Goal: Task Accomplishment & Management: Manage account settings

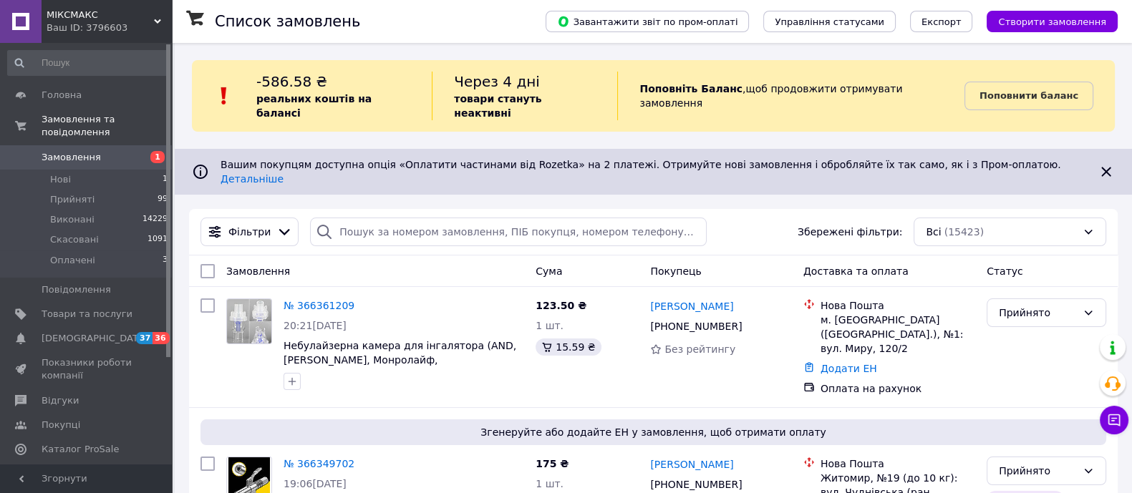
click at [74, 467] on span "Аналітика" at bounding box center [66, 473] width 49 height 13
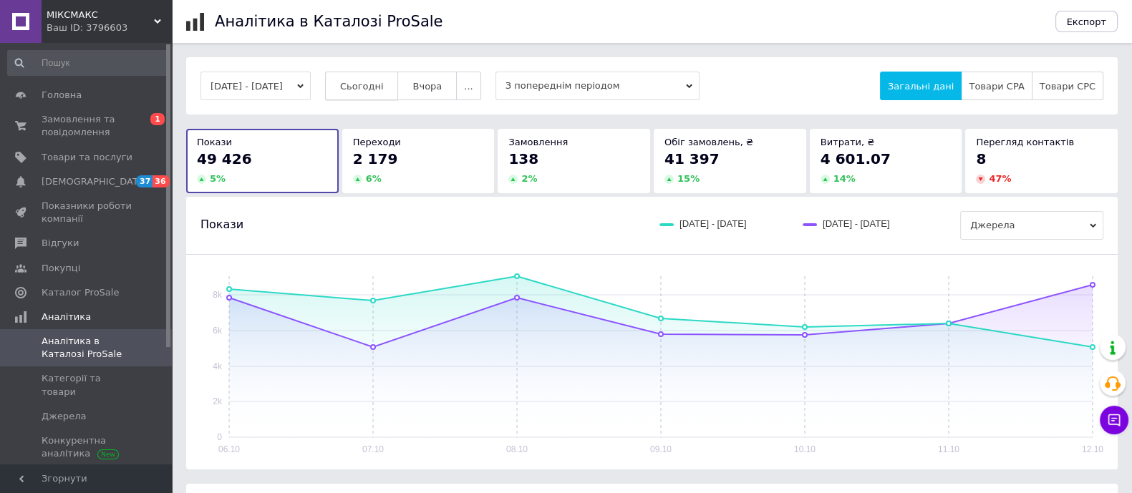
click at [384, 84] on span "Сьогодні" at bounding box center [362, 86] width 44 height 11
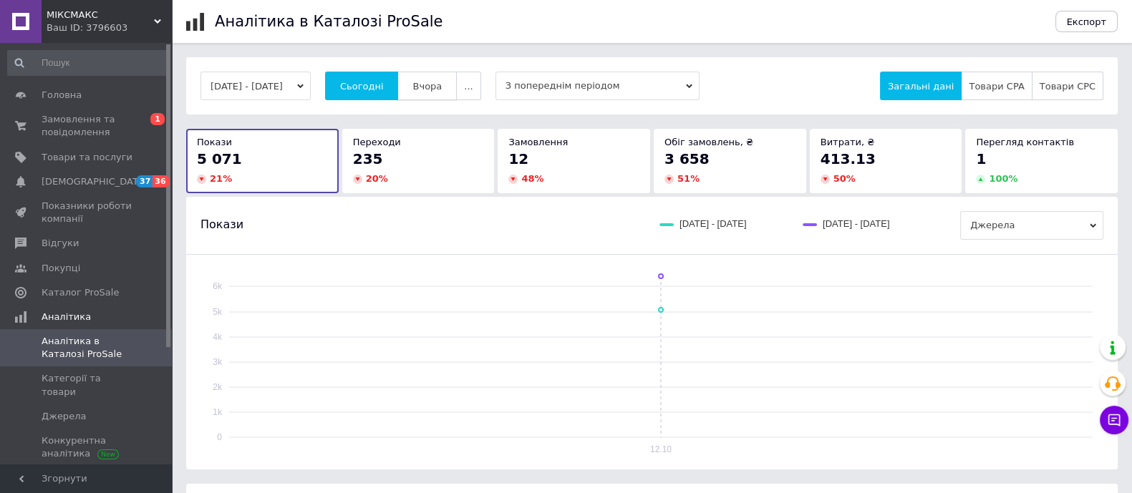
click at [441, 86] on span "Вчора" at bounding box center [426, 86] width 29 height 11
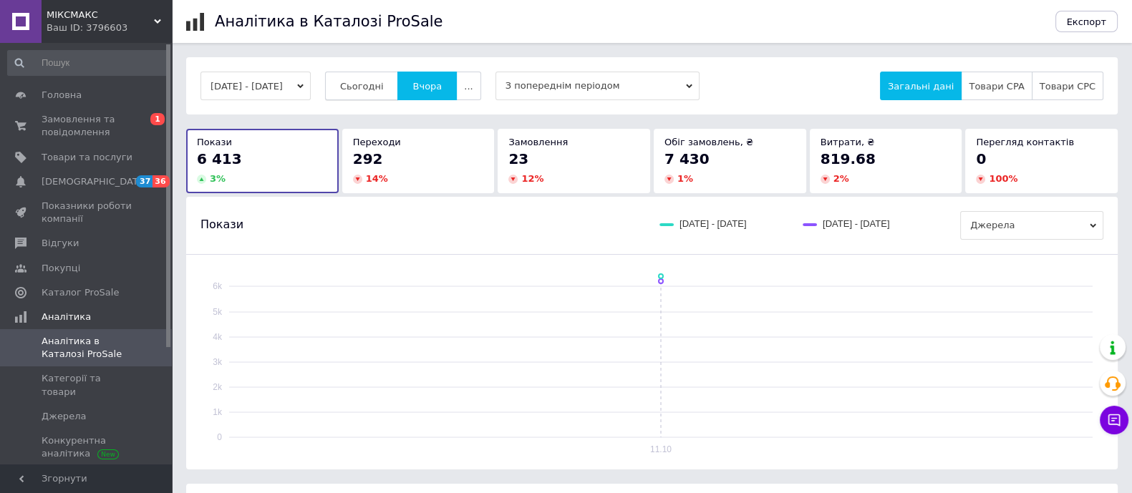
click at [374, 86] on span "Сьогодні" at bounding box center [362, 86] width 44 height 11
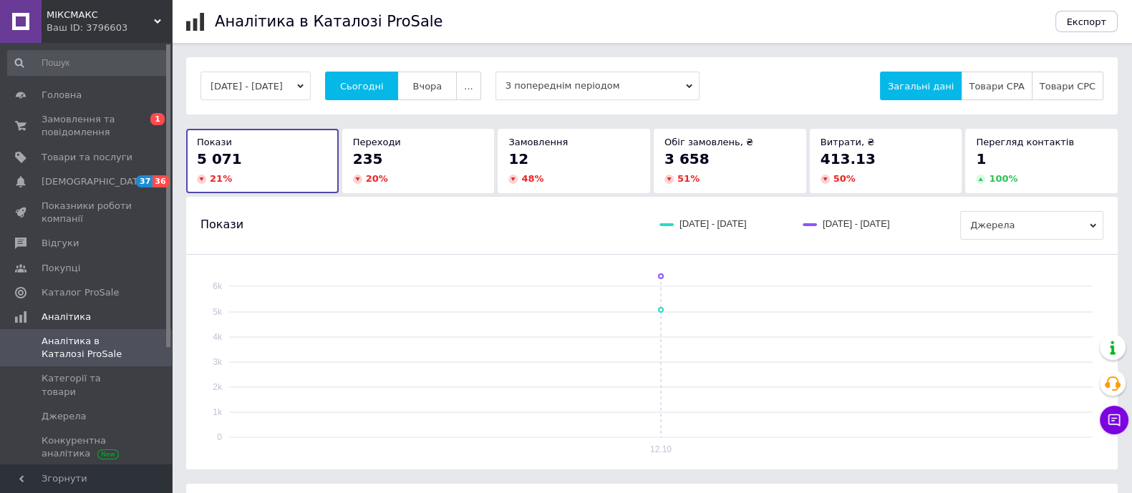
click at [286, 88] on button "12.10.2025 - 12.10.2025" at bounding box center [255, 86] width 110 height 29
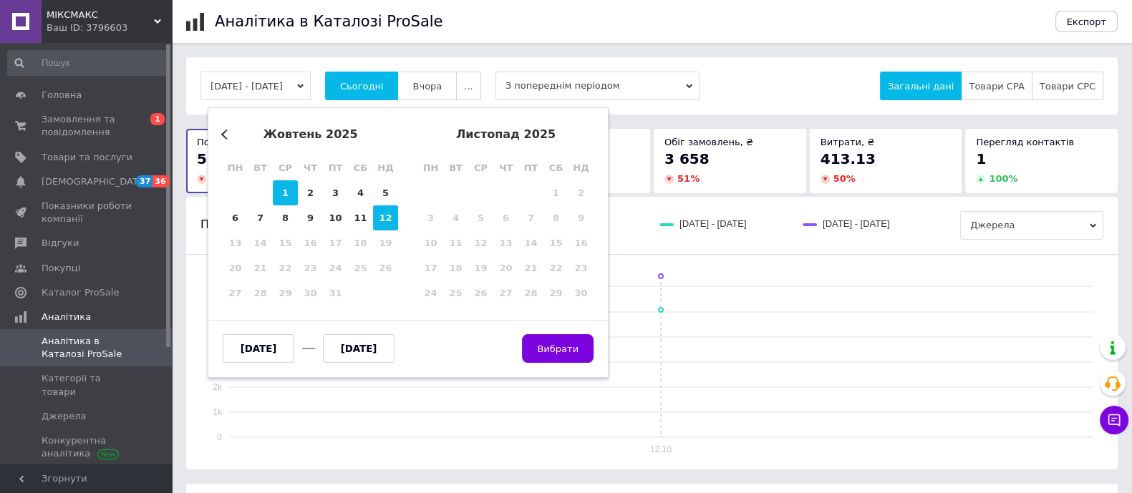
click at [279, 195] on div "1" at bounding box center [285, 192] width 25 height 25
type input "01.10.2025"
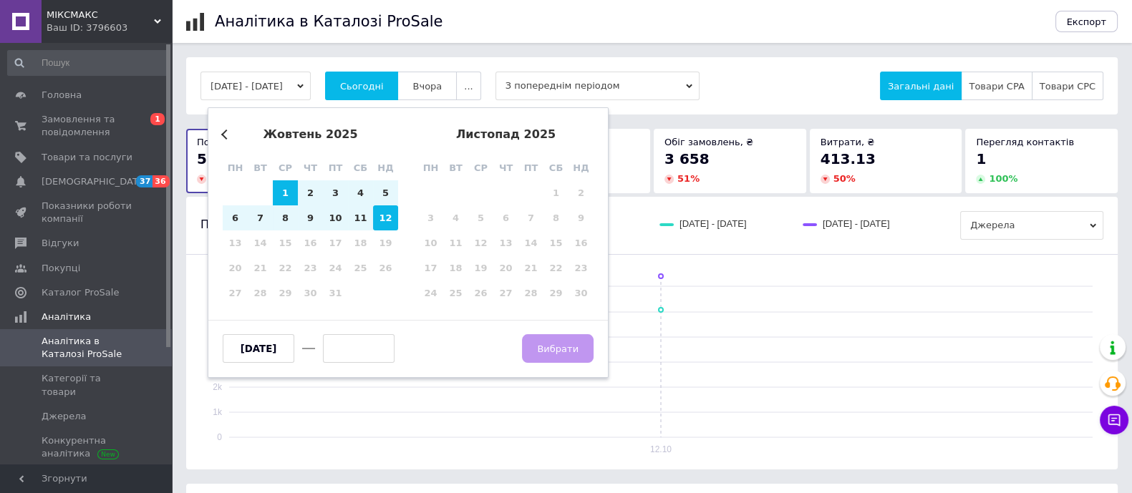
click at [383, 220] on div "12" at bounding box center [385, 217] width 25 height 25
type input "12.10.2025"
click at [558, 345] on span "Вибрати" at bounding box center [558, 349] width 42 height 11
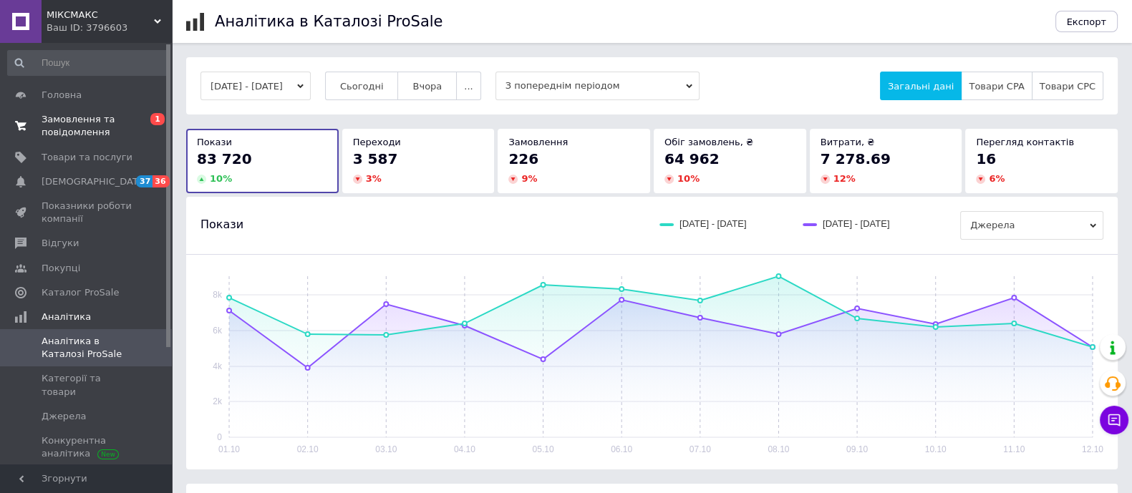
click at [99, 123] on span "Замовлення та повідомлення" at bounding box center [87, 126] width 91 height 26
click at [100, 123] on span "Замовлення та повідомлення" at bounding box center [87, 126] width 91 height 26
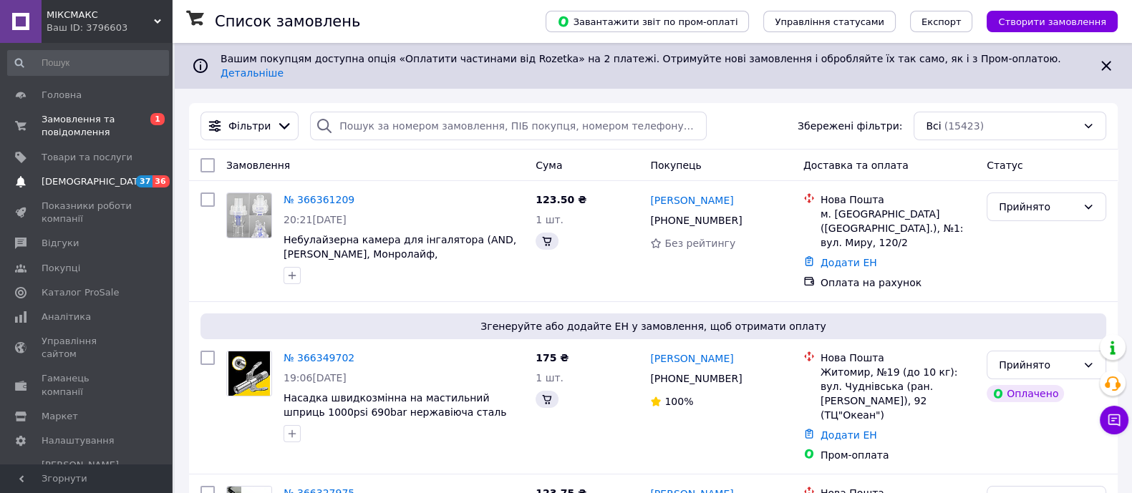
click at [152, 180] on span "36" at bounding box center [160, 181] width 16 height 12
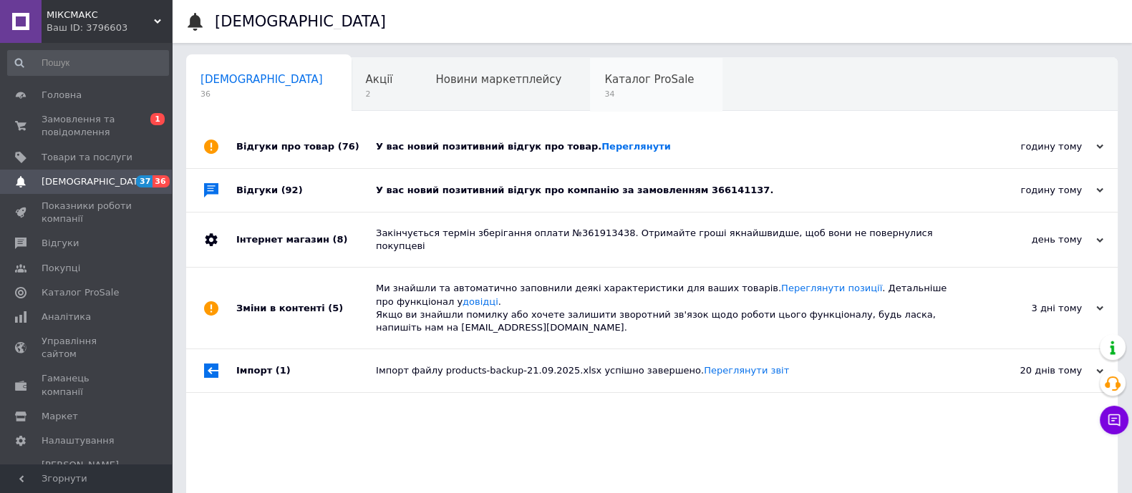
click at [604, 84] on span "Каталог ProSale" at bounding box center [648, 79] width 89 height 13
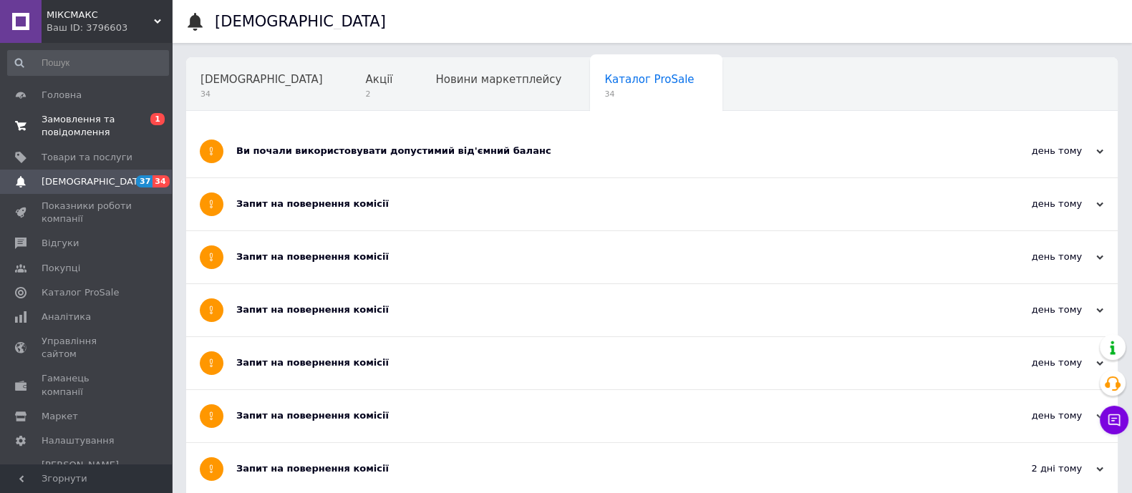
click at [77, 134] on span "Замовлення та повідомлення" at bounding box center [87, 126] width 91 height 26
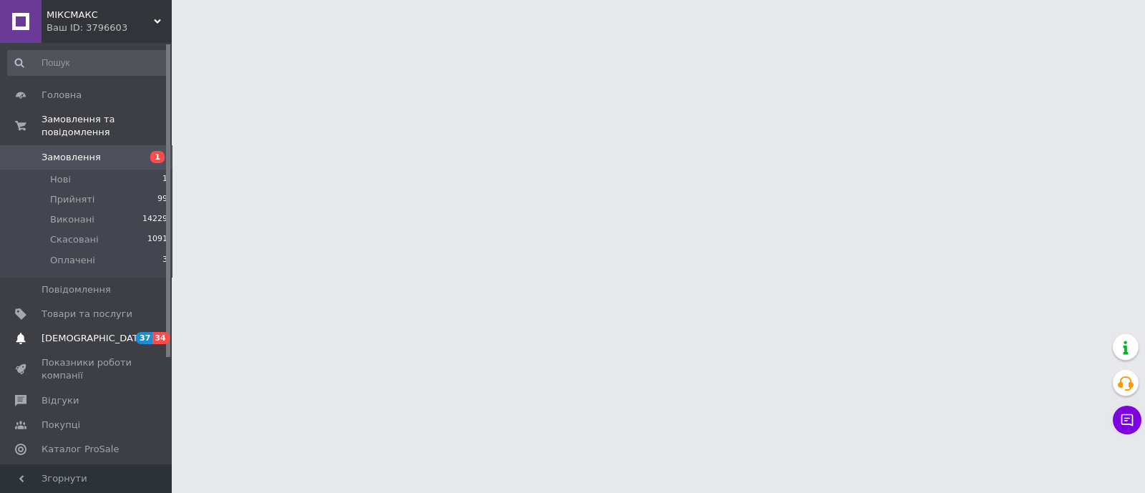
click at [143, 332] on span "37" at bounding box center [144, 338] width 16 height 12
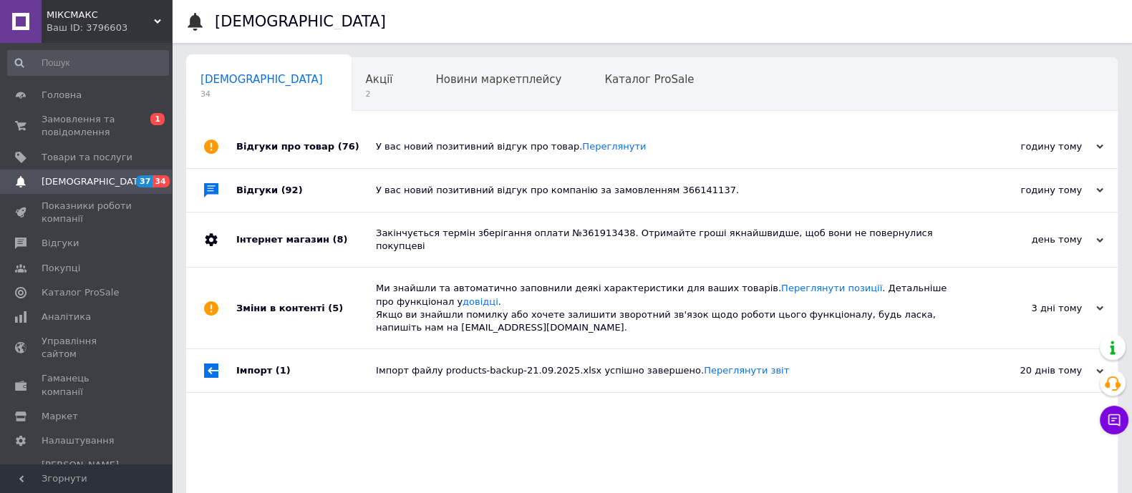
click at [277, 197] on div "Відгуки (92)" at bounding box center [306, 190] width 140 height 43
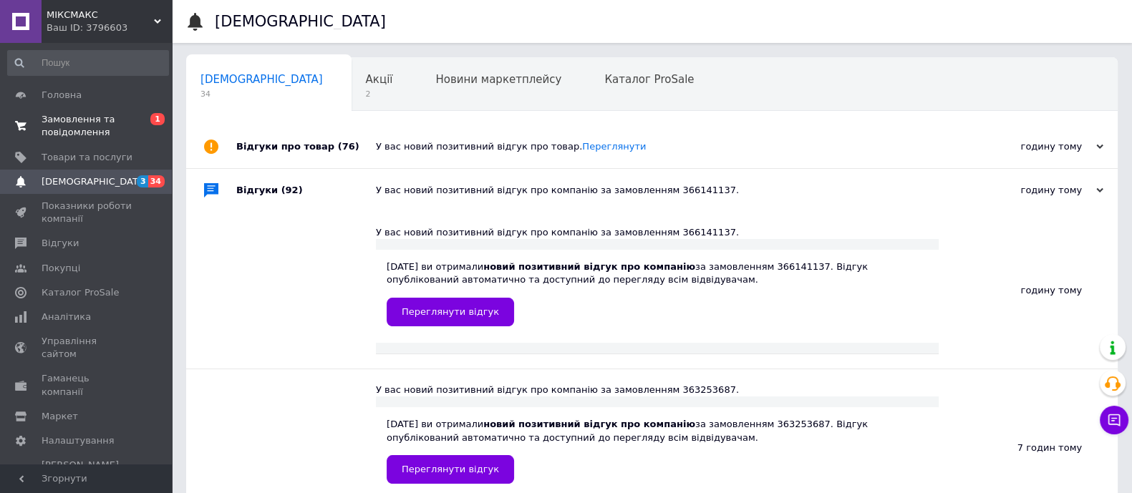
click at [87, 131] on span "Замовлення та повідомлення" at bounding box center [87, 126] width 91 height 26
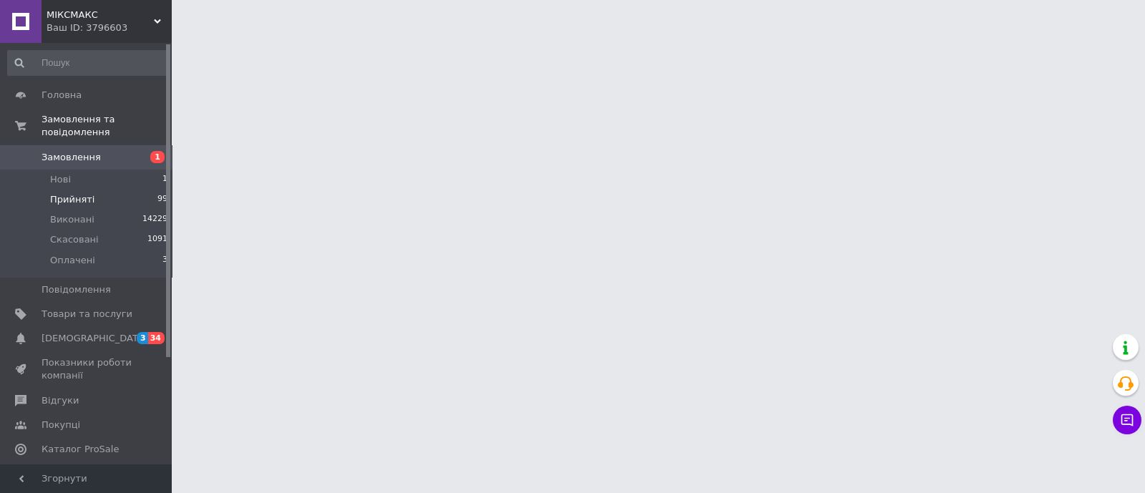
click at [150, 190] on li "Прийняті 99" at bounding box center [88, 200] width 176 height 20
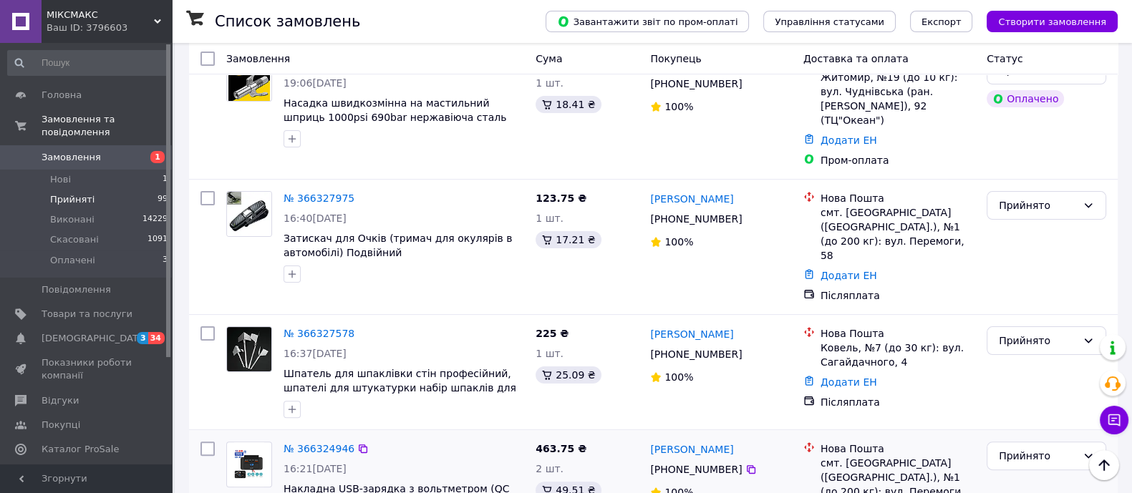
scroll to position [626, 0]
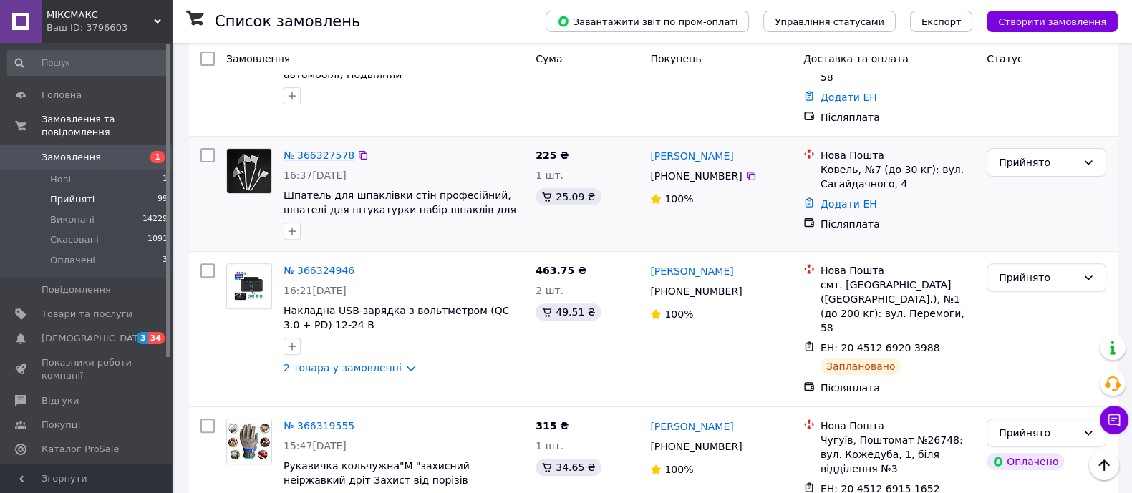
click at [320, 150] on link "№ 366327578" at bounding box center [318, 155] width 71 height 11
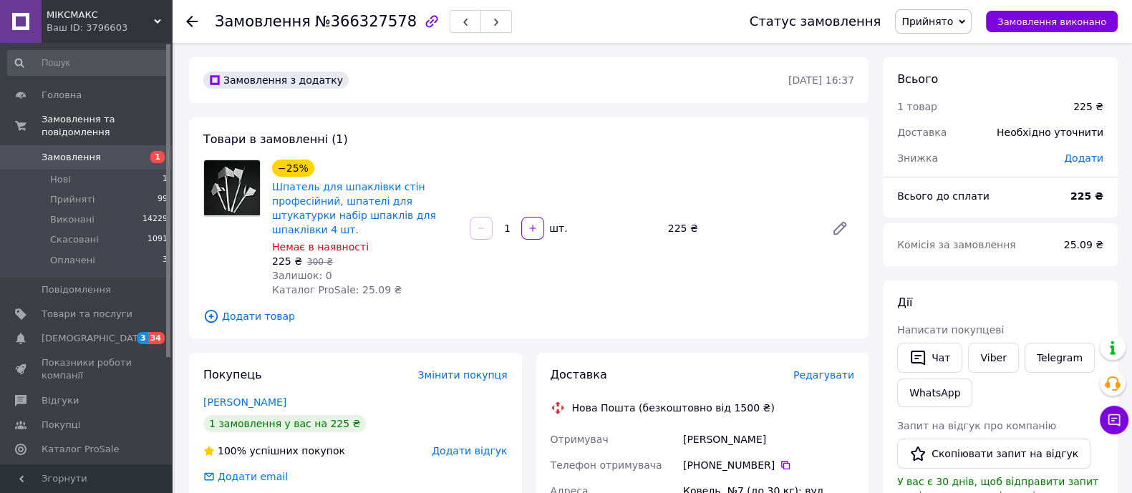
click at [837, 368] on div "Редагувати" at bounding box center [823, 375] width 61 height 14
click at [835, 369] on span "Редагувати" at bounding box center [823, 374] width 61 height 11
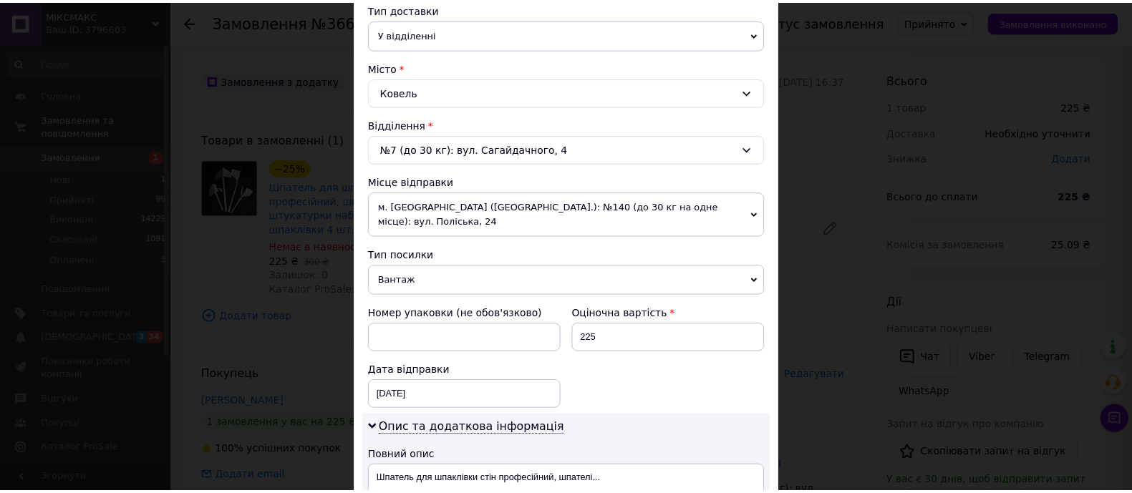
scroll to position [626, 0]
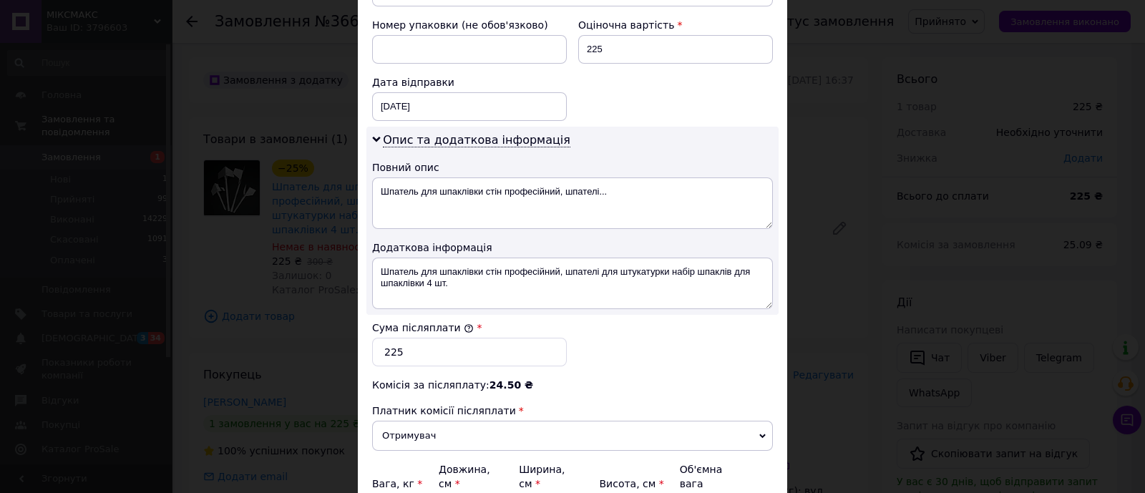
click at [849, 427] on div "× Редагування доставки Спосіб доставки Нова Пошта (безкоштовно від 1500 ₴) Плат…" at bounding box center [572, 246] width 1145 height 493
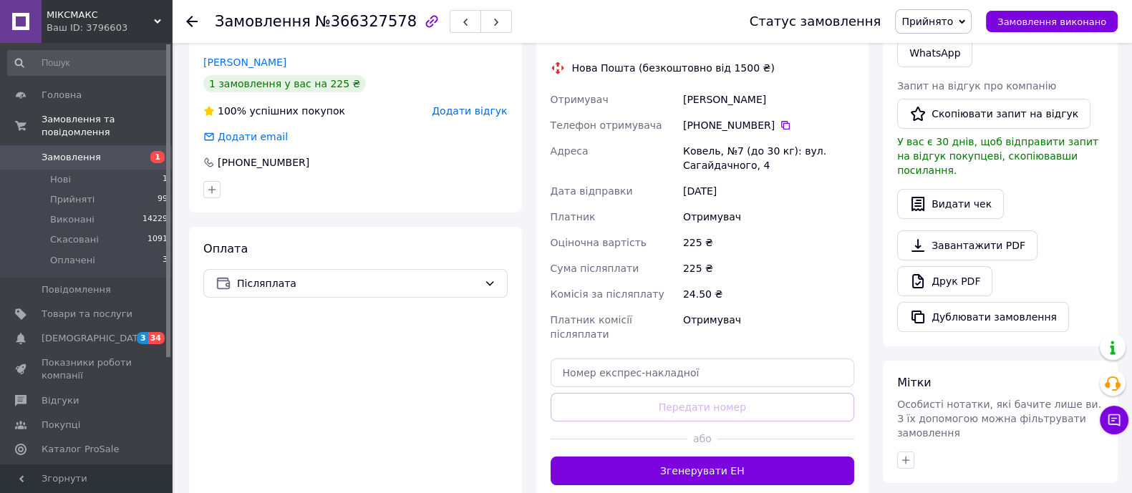
scroll to position [447, 0]
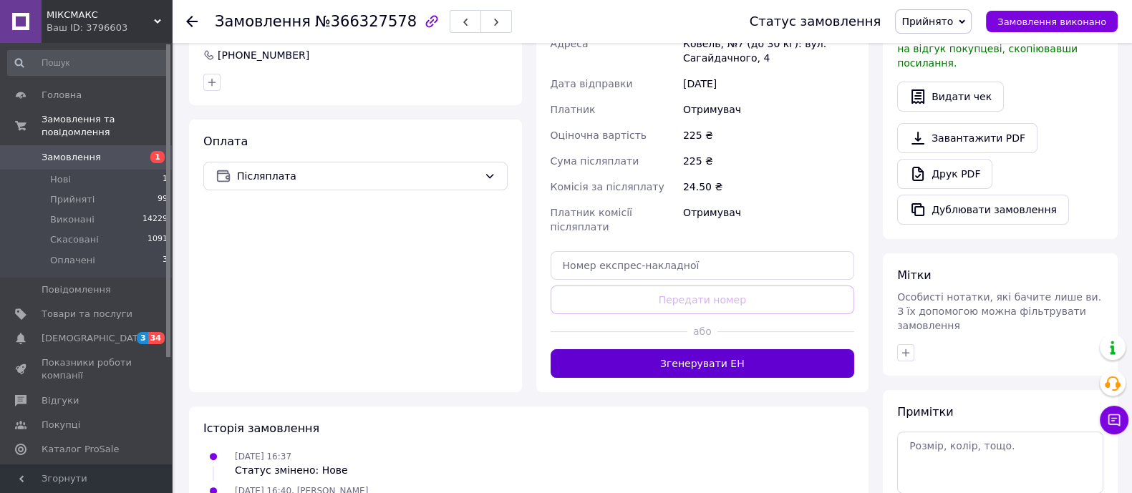
click at [738, 349] on button "Згенерувати ЕН" at bounding box center [702, 363] width 304 height 29
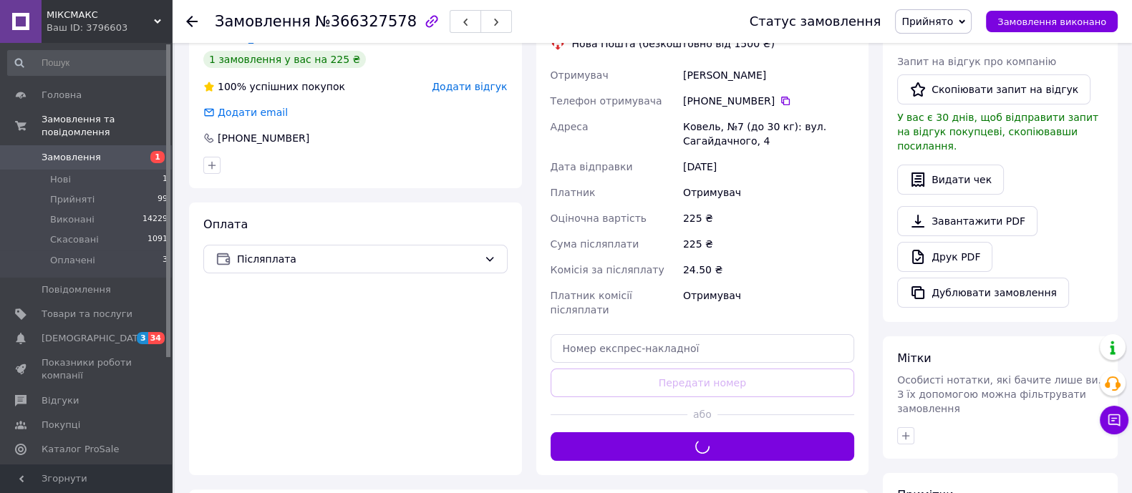
scroll to position [268, 0]
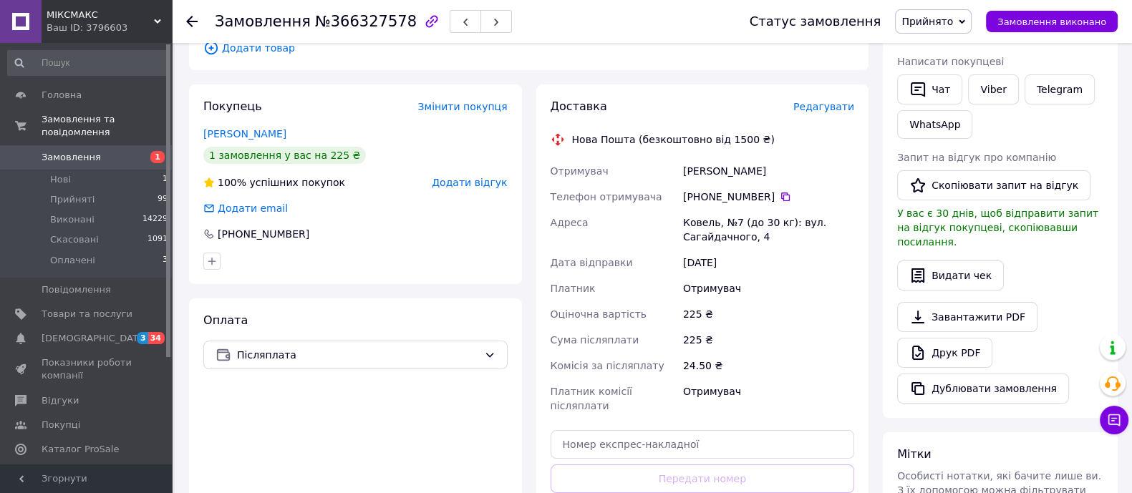
drag, startPoint x: 762, startPoint y: 271, endPoint x: 747, endPoint y: 280, distance: 17.3
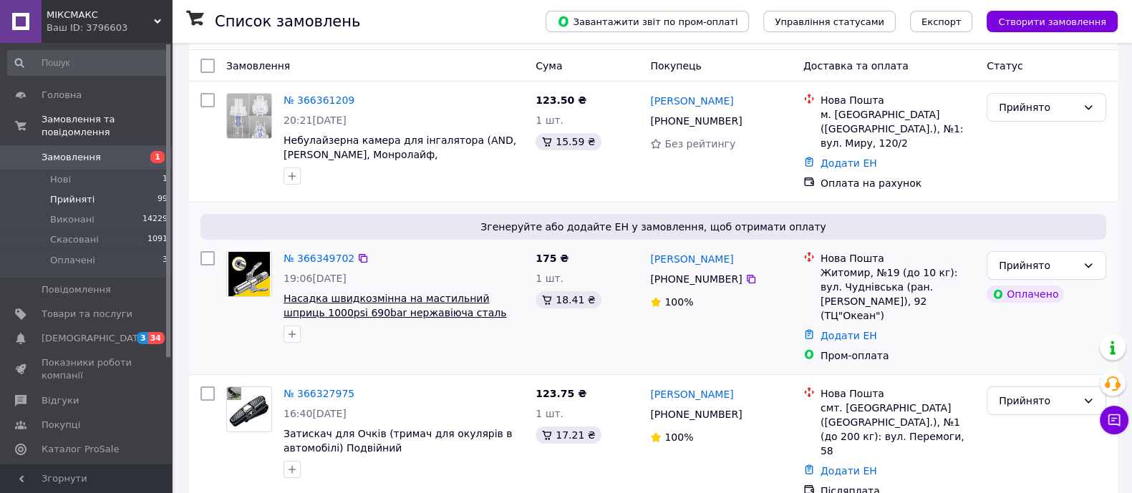
scroll to position [357, 0]
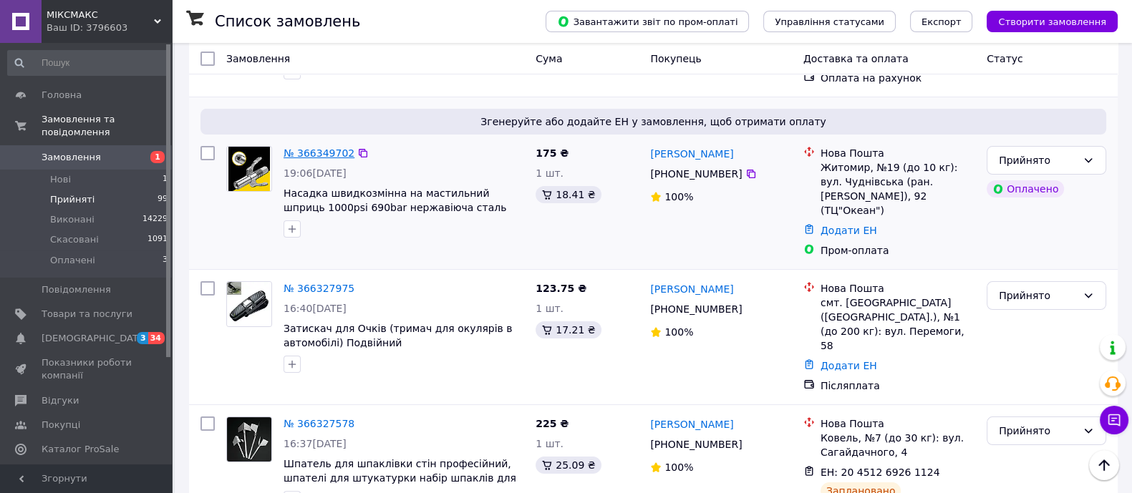
click at [325, 147] on link "№ 366349702" at bounding box center [318, 152] width 71 height 11
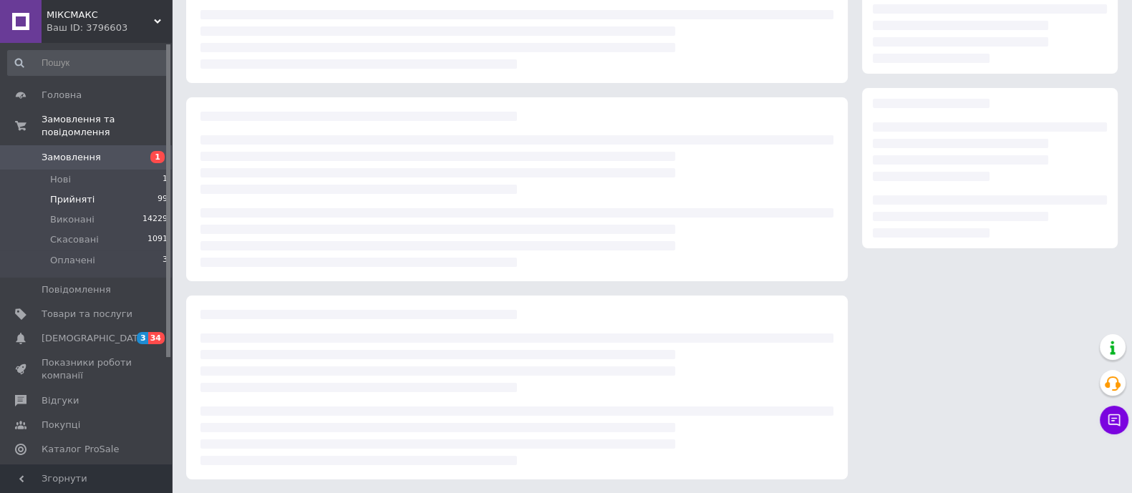
scroll to position [357, 0]
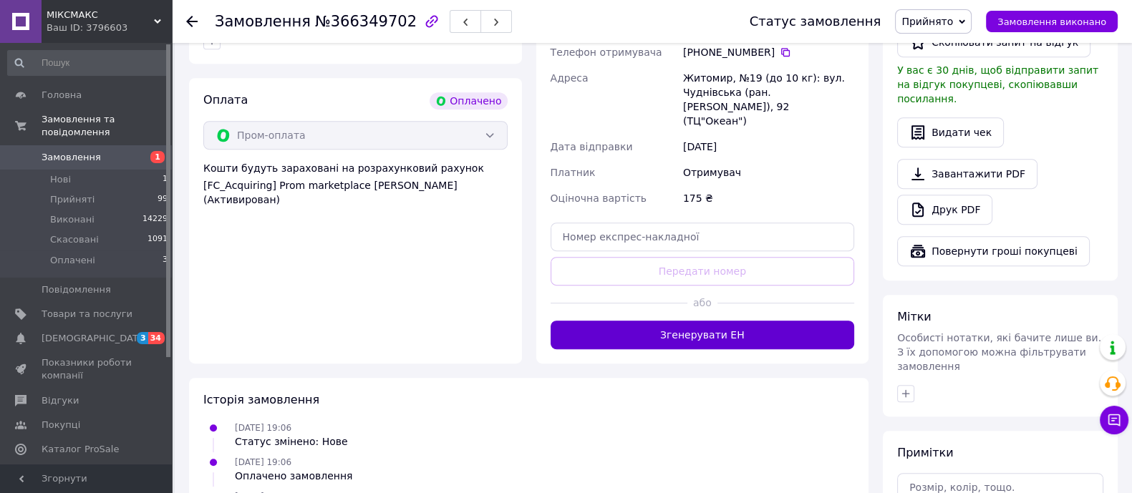
click at [739, 321] on button "Згенерувати ЕН" at bounding box center [702, 335] width 304 height 29
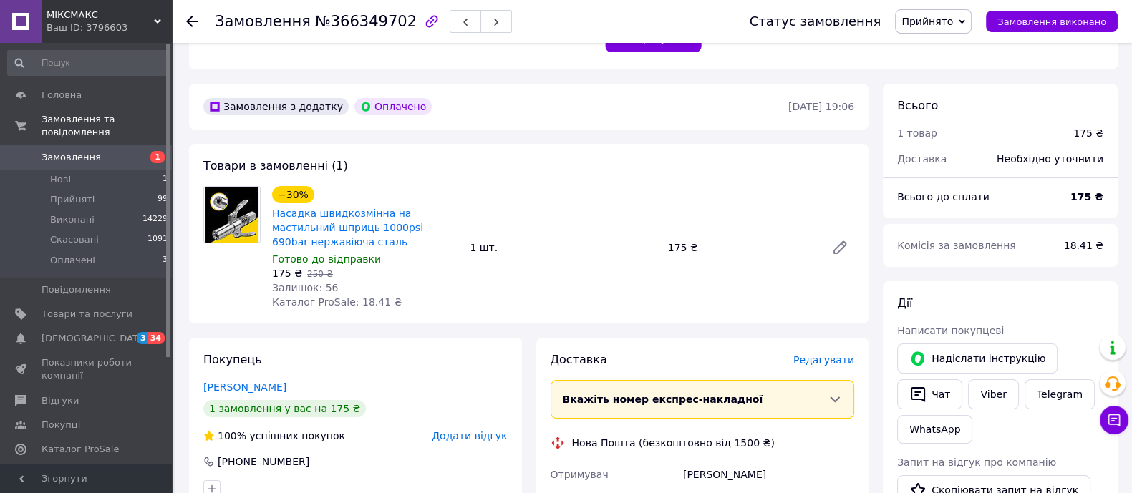
drag, startPoint x: 755, startPoint y: 269, endPoint x: 741, endPoint y: 270, distance: 13.6
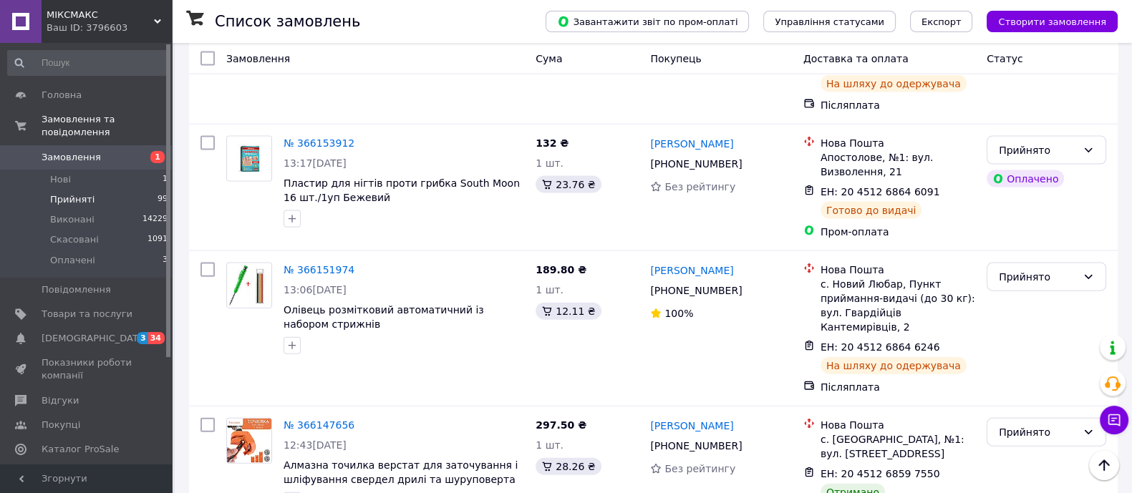
scroll to position [3936, 0]
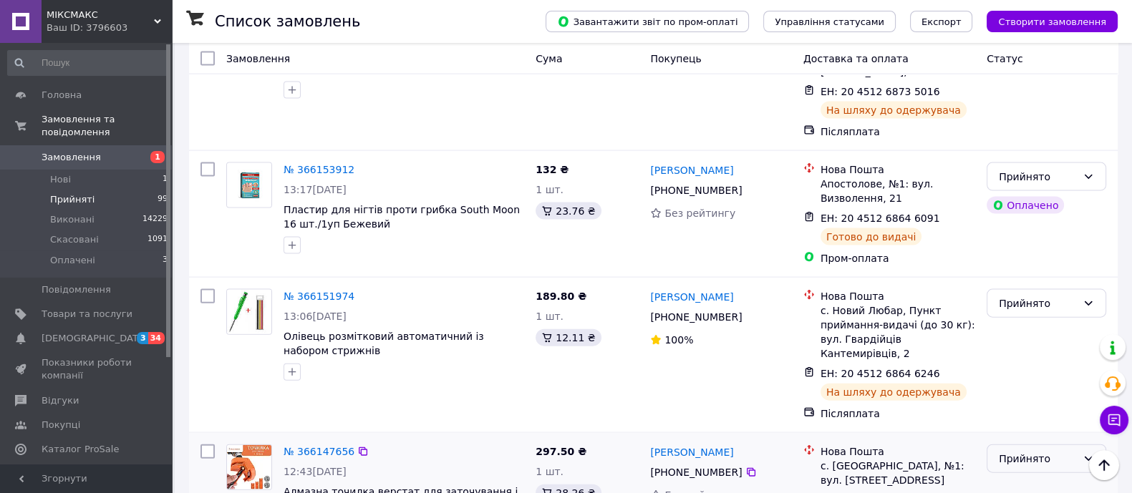
click at [1063, 451] on div "Прийнято" at bounding box center [1037, 459] width 78 height 16
click at [1070, 198] on li "Виконано" at bounding box center [1046, 196] width 118 height 26
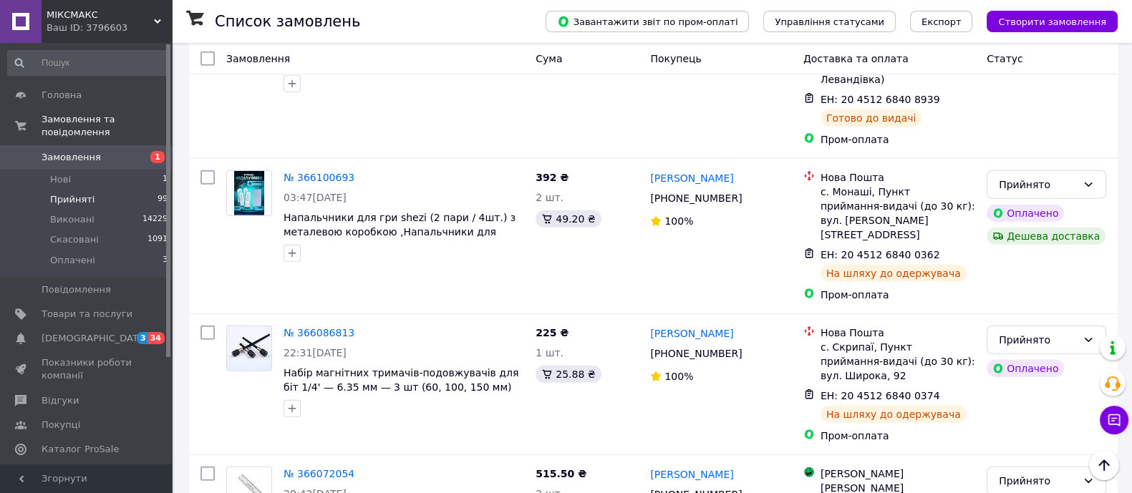
scroll to position [4921, 0]
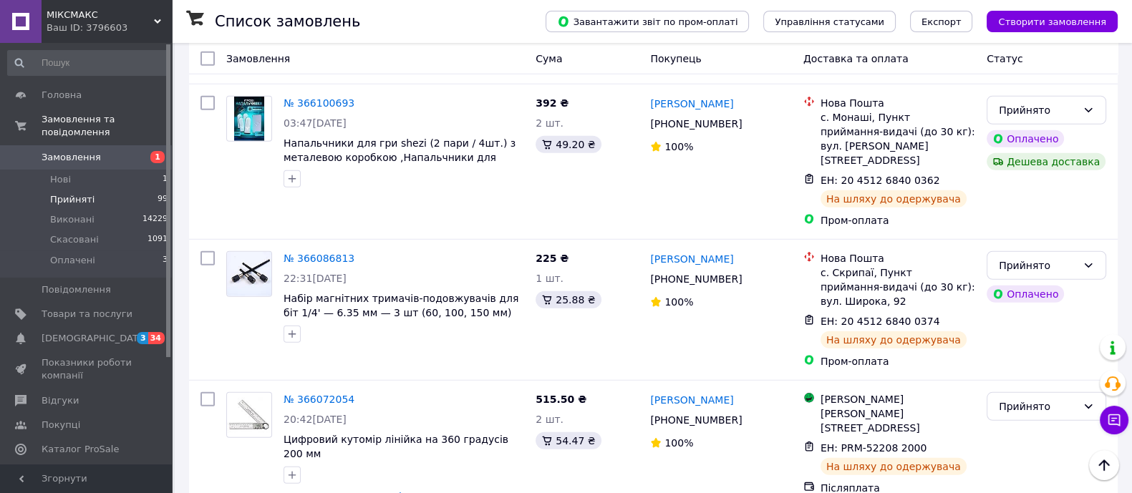
click at [1056, 274] on li "Виконано" at bounding box center [1046, 283] width 118 height 26
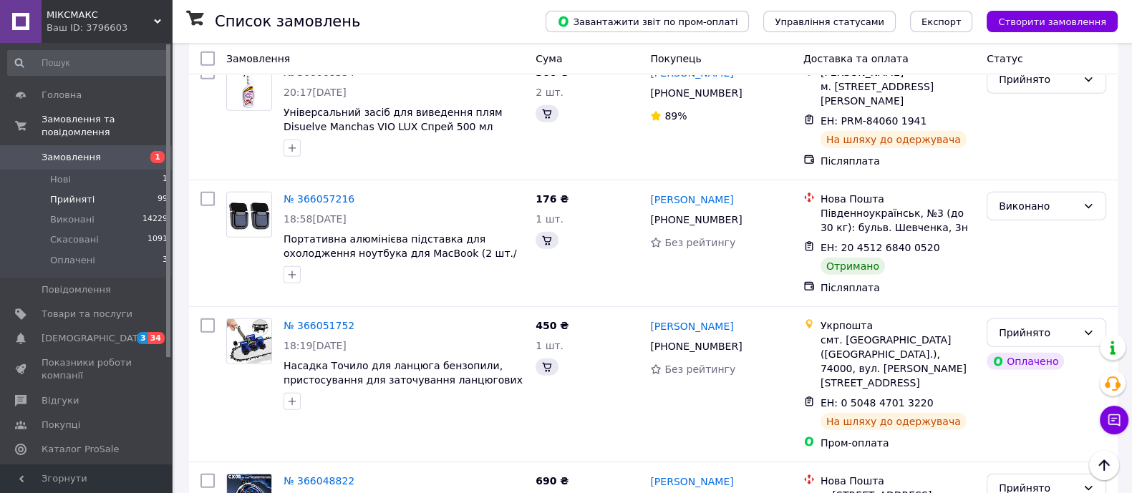
scroll to position [5457, 0]
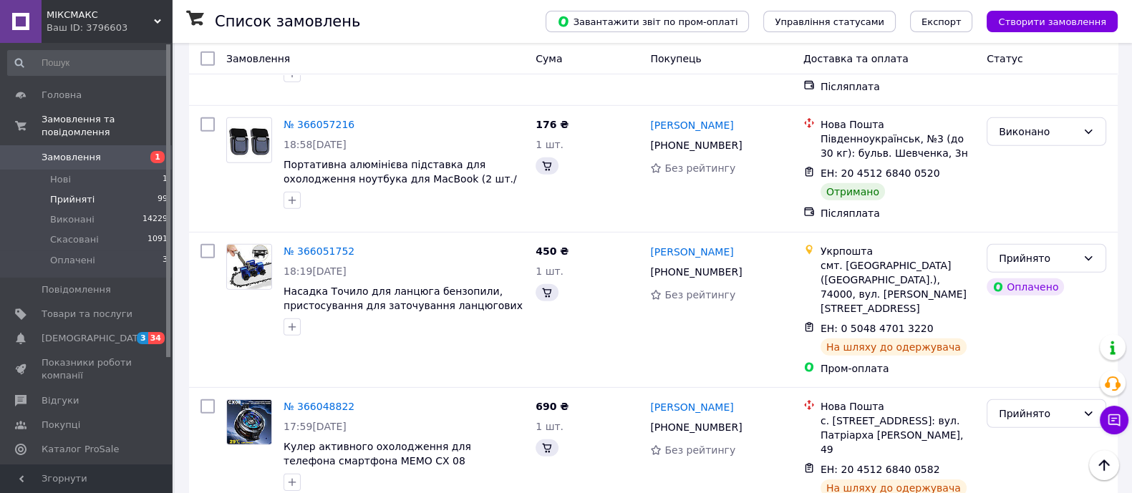
click at [1034, 253] on li "Виконано" at bounding box center [1046, 253] width 118 height 26
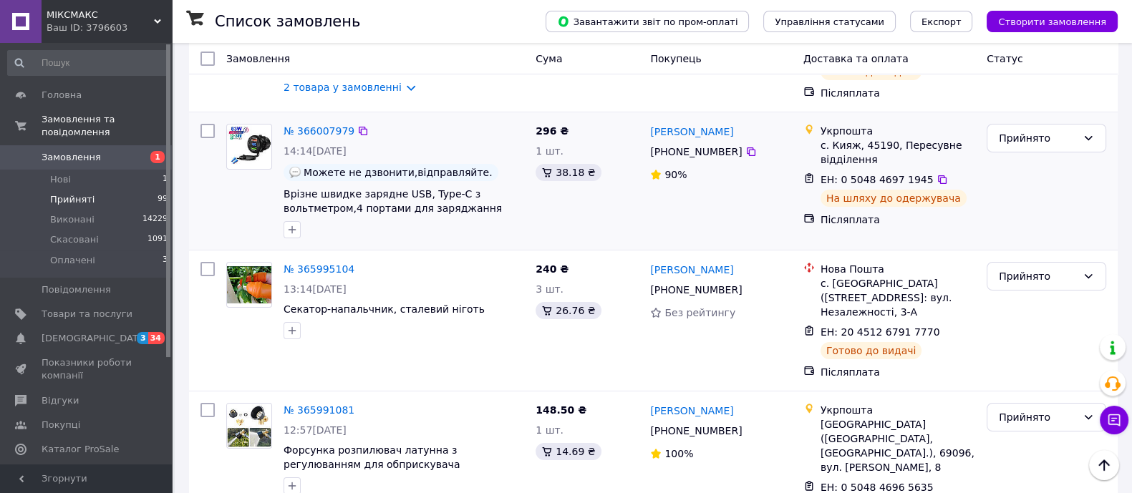
scroll to position [6531, 0]
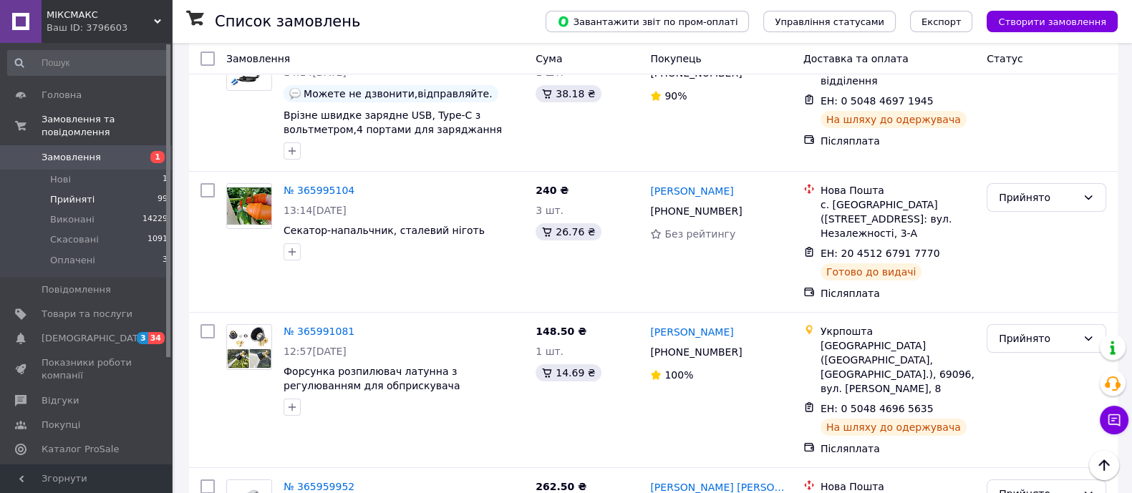
click at [1035, 147] on li "Виконано" at bounding box center [1046, 150] width 118 height 26
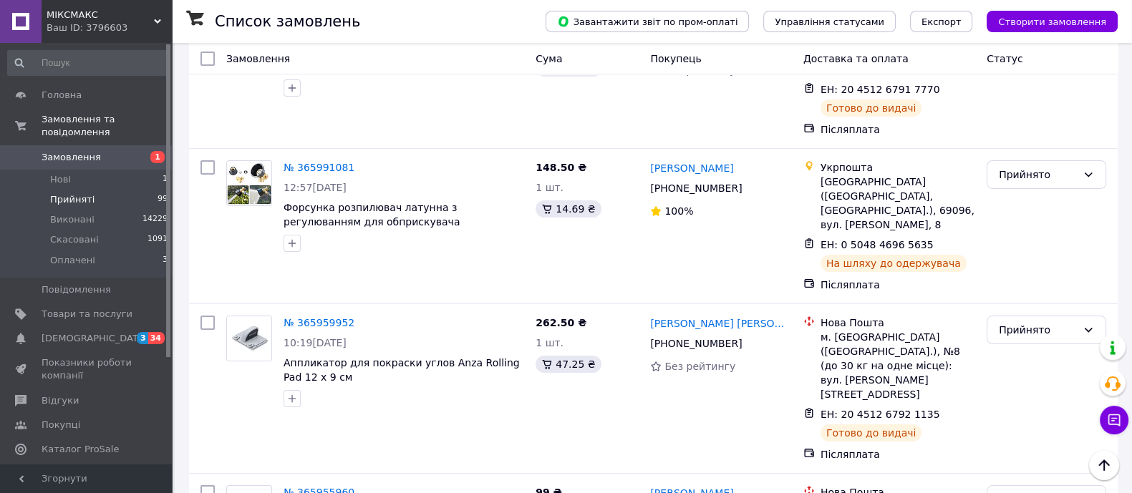
scroll to position [6768, 0]
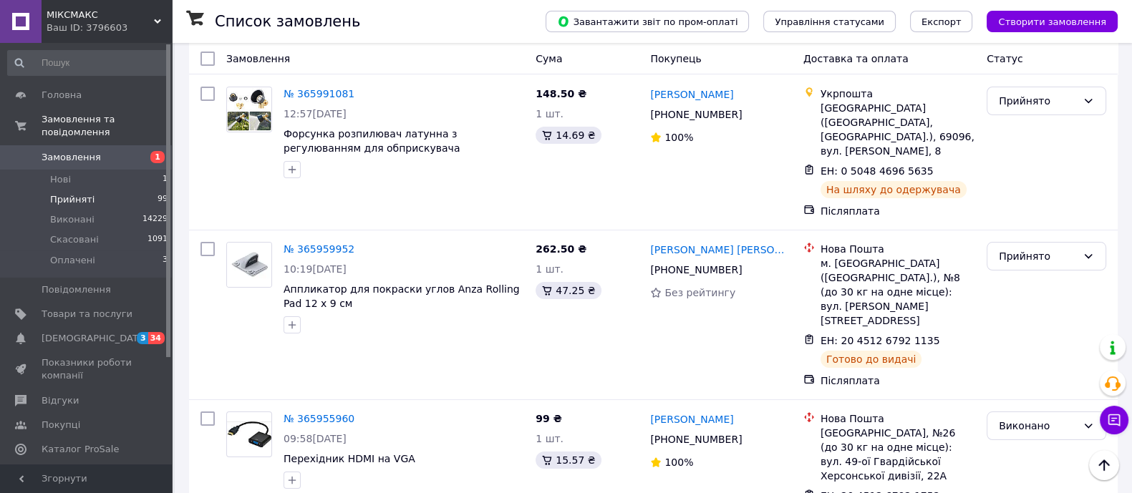
click at [1034, 209] on li "Виконано" at bounding box center [1046, 209] width 118 height 26
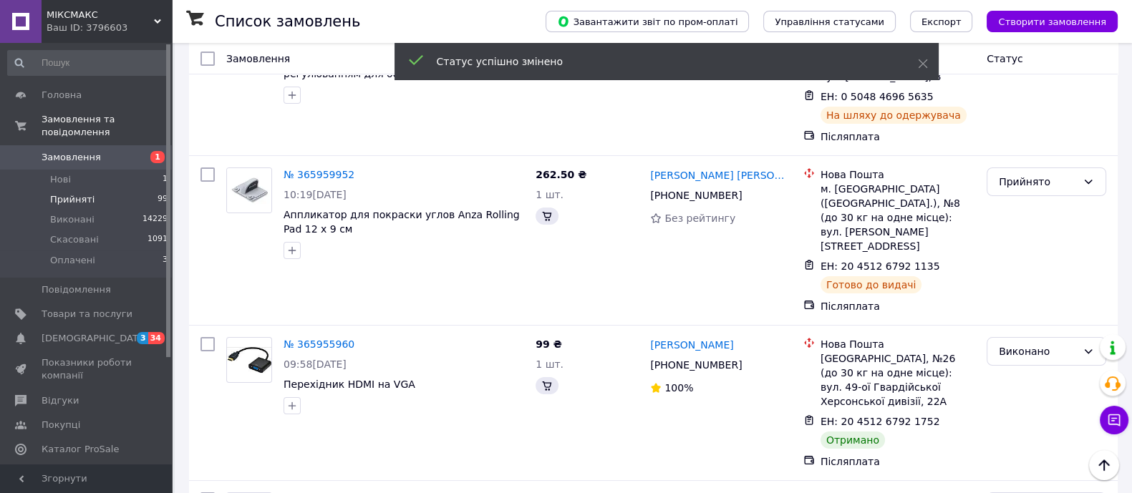
scroll to position [6695, 0]
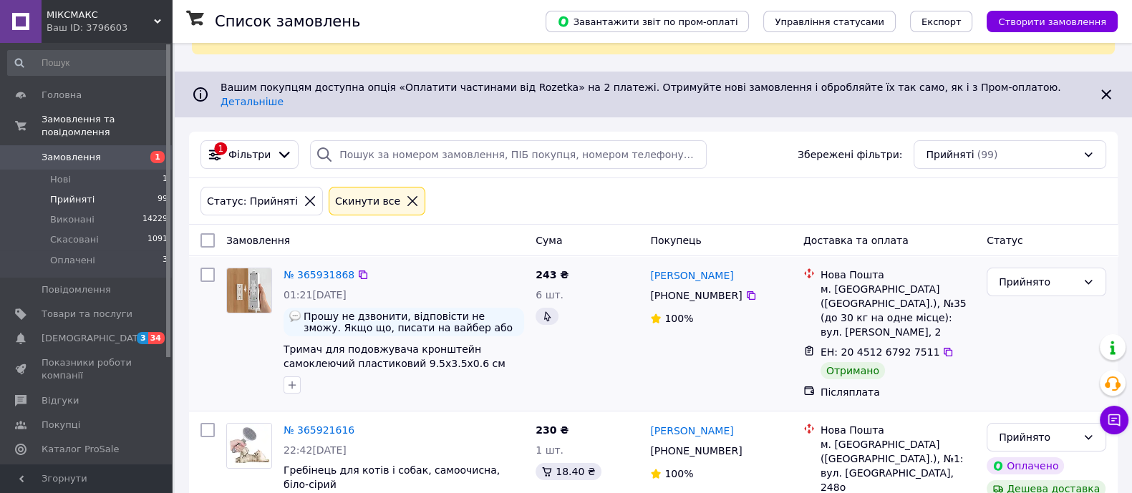
scroll to position [178, 0]
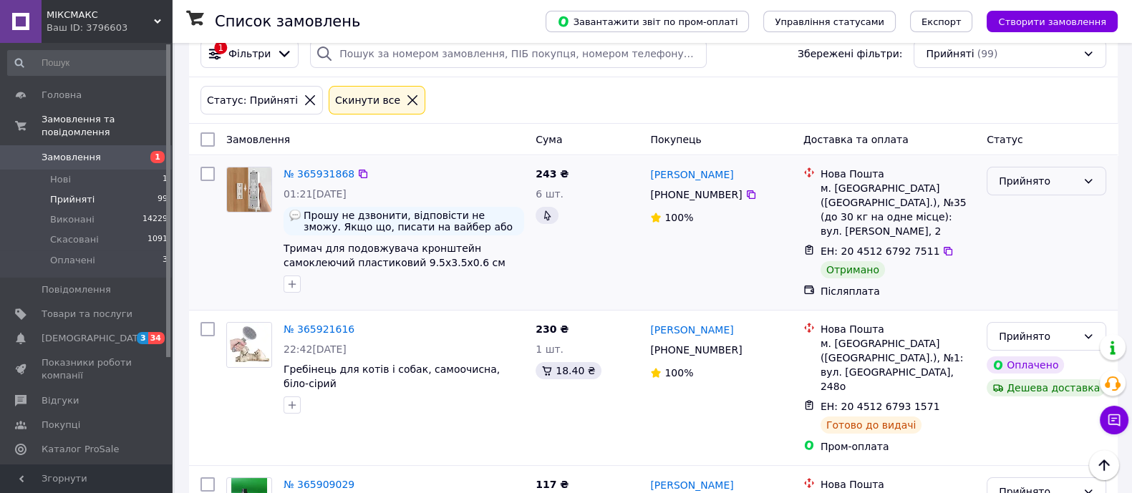
click at [1049, 173] on div "Прийнято" at bounding box center [1037, 181] width 78 height 16
click at [1049, 188] on li "Виконано" at bounding box center [1046, 185] width 118 height 26
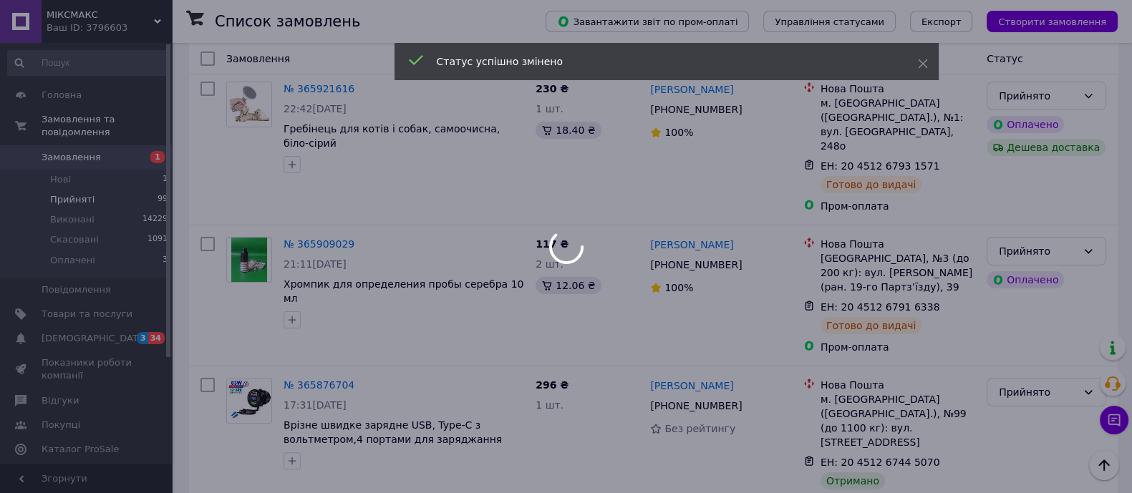
scroll to position [447, 0]
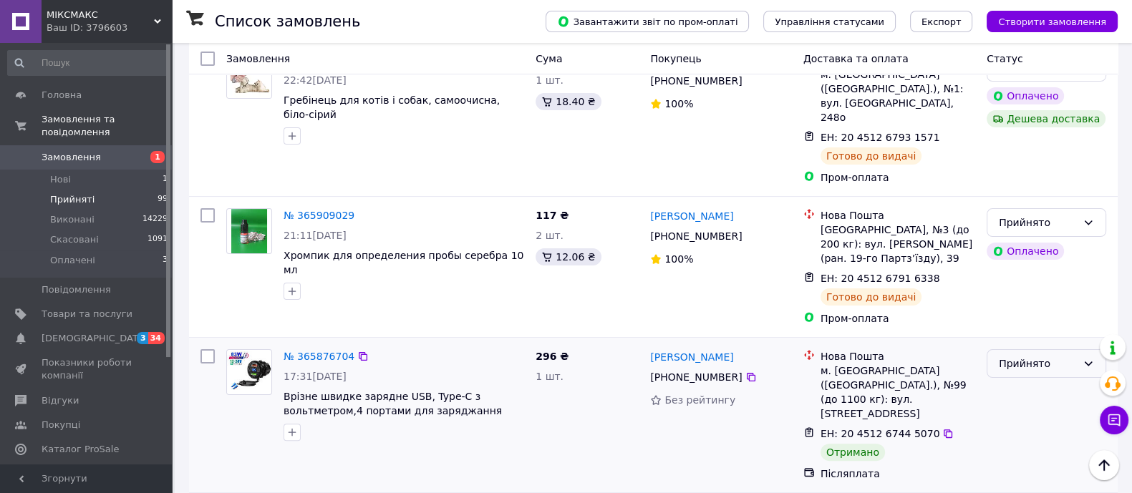
click at [1031, 356] on div "Прийнято" at bounding box center [1037, 364] width 78 height 16
click at [1012, 334] on li "Виконано" at bounding box center [1046, 334] width 118 height 26
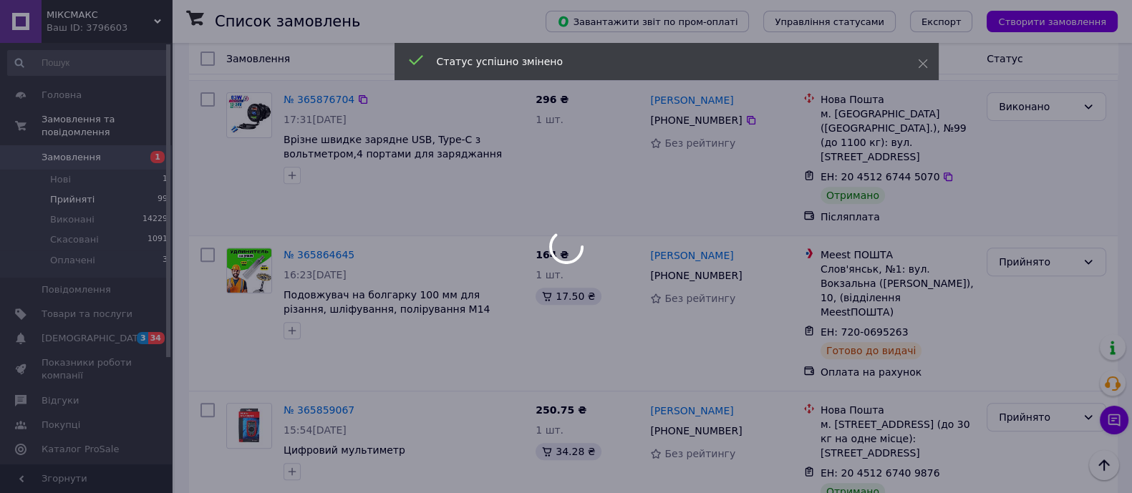
scroll to position [805, 0]
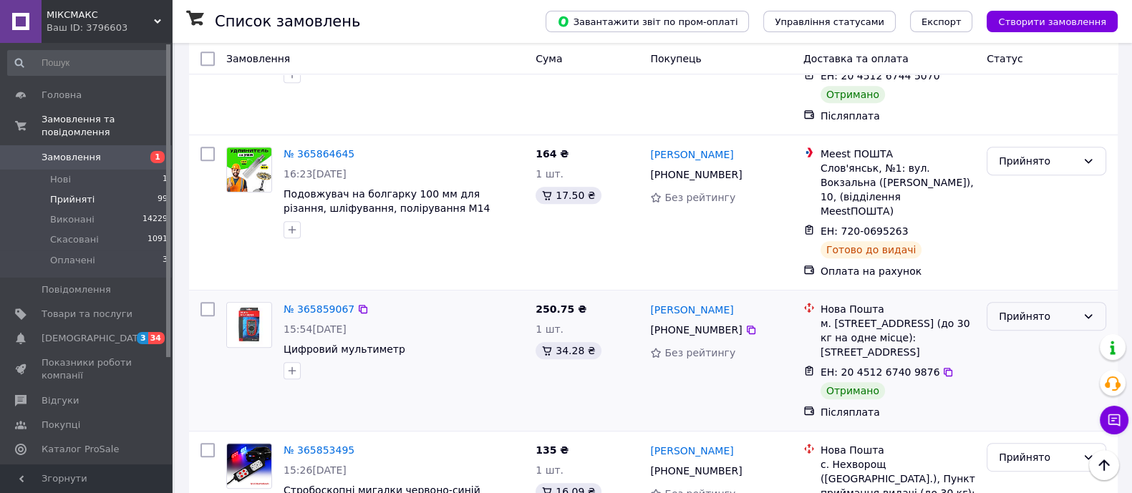
click at [1037, 308] on div "Прийнято" at bounding box center [1037, 316] width 78 height 16
click at [1033, 245] on li "Виконано" at bounding box center [1046, 244] width 118 height 26
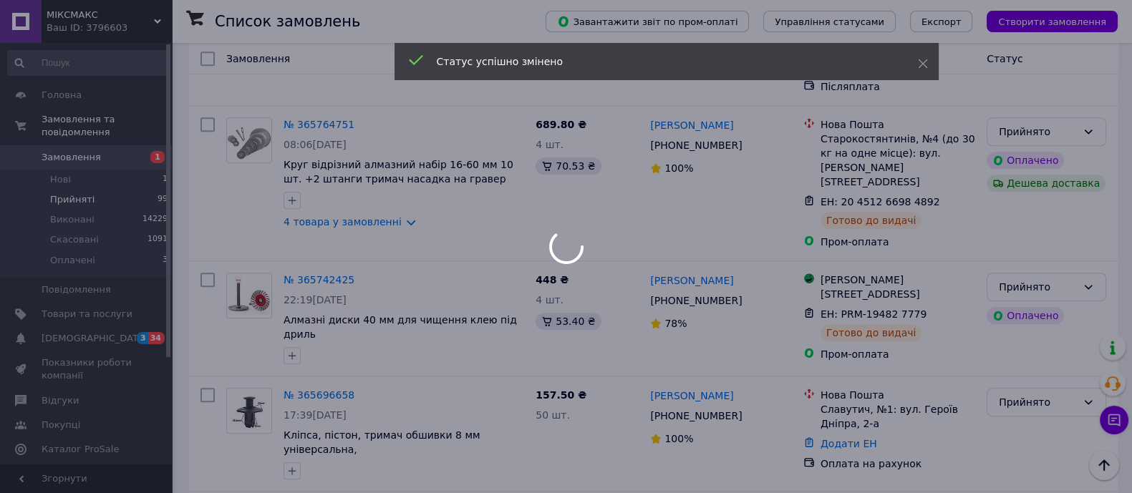
scroll to position [1521, 0]
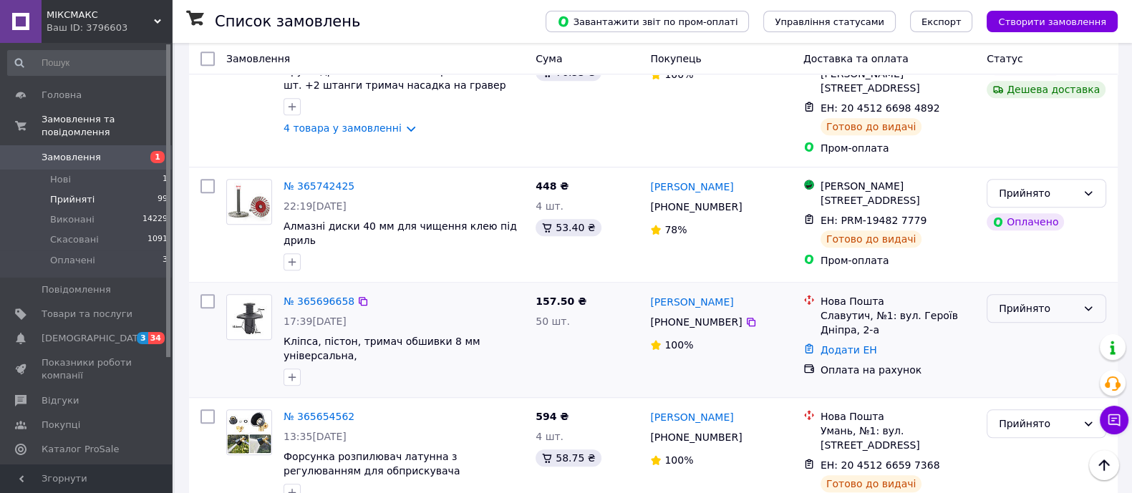
click at [1055, 301] on div "Прийнято" at bounding box center [1037, 309] width 78 height 16
click at [1045, 190] on li "Виконано" at bounding box center [1046, 191] width 118 height 26
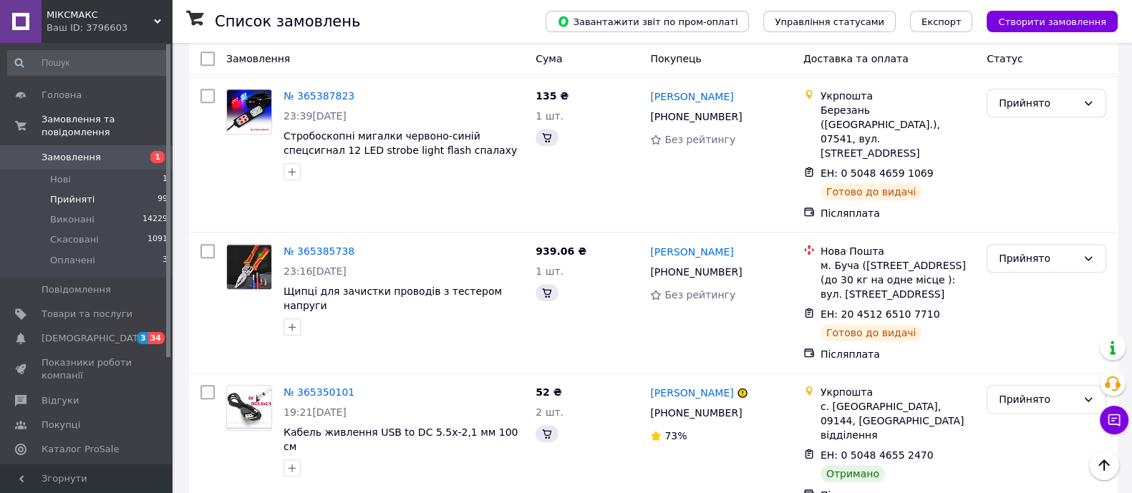
scroll to position [995, 0]
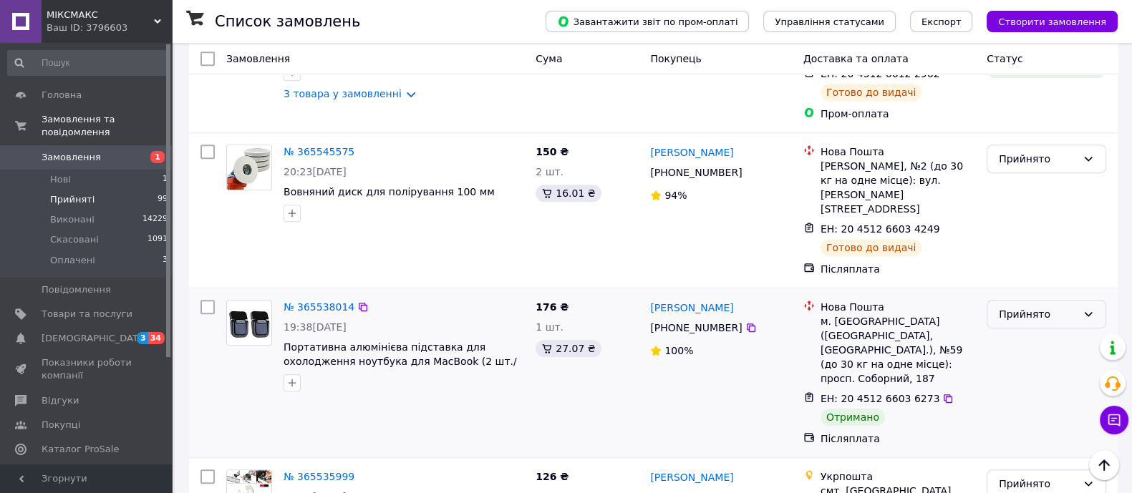
click at [1054, 306] on div "Прийнято" at bounding box center [1037, 314] width 78 height 16
click at [1048, 247] on li "Виконано" at bounding box center [1046, 246] width 118 height 26
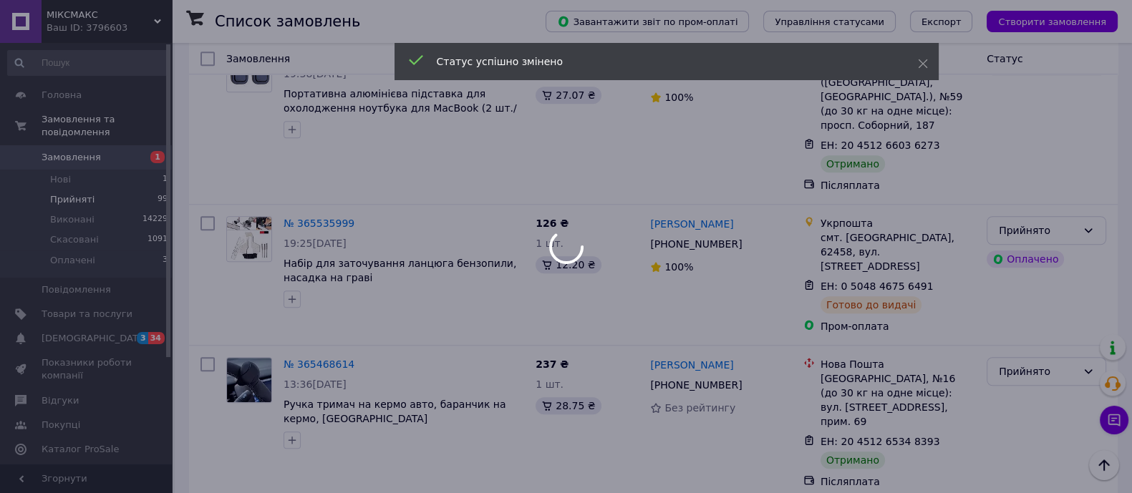
scroll to position [1352, 0]
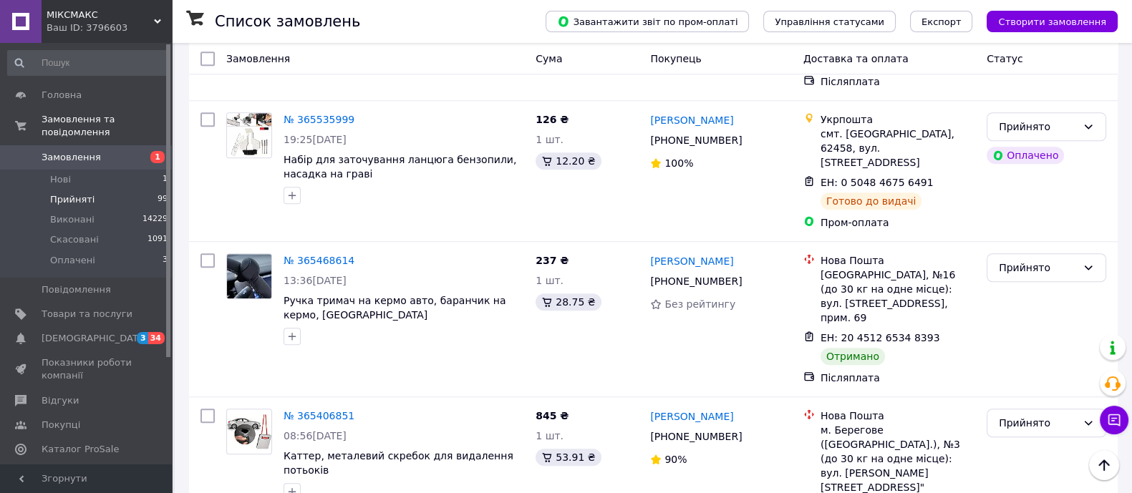
click at [1045, 260] on div "Прийнято" at bounding box center [1037, 268] width 78 height 16
click at [1038, 165] on li "Виконано" at bounding box center [1046, 170] width 118 height 26
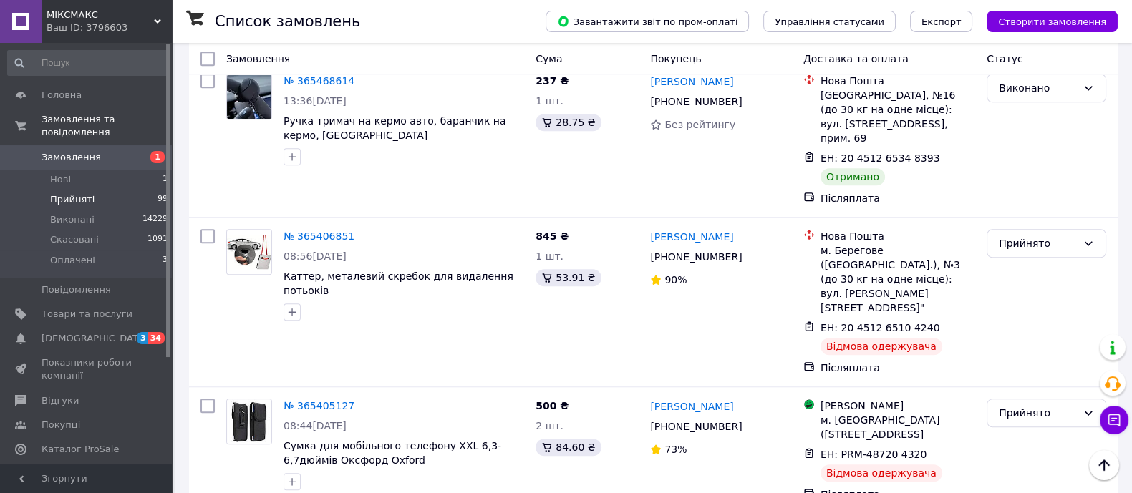
scroll to position [1441, 0]
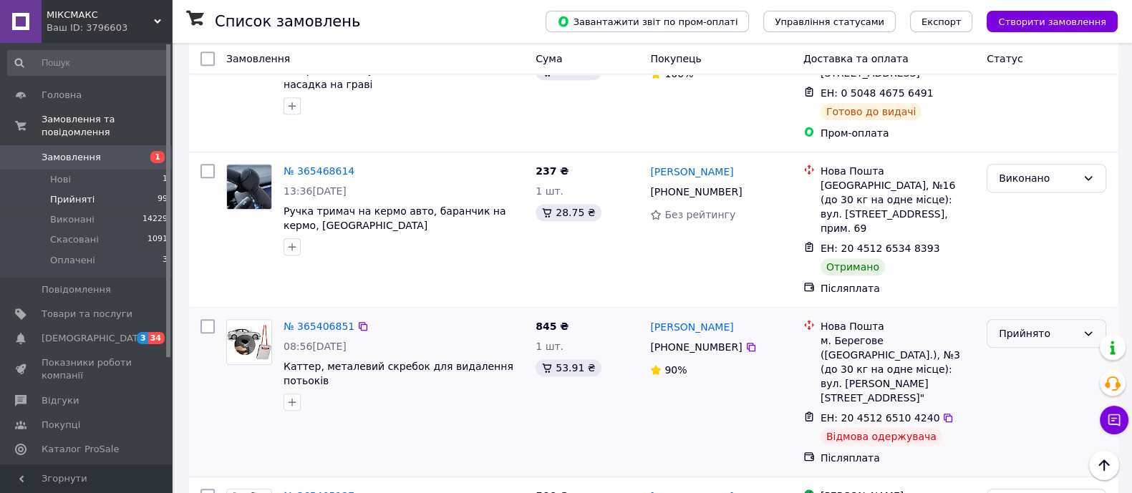
click at [1027, 319] on div "Прийнято" at bounding box center [1046, 333] width 120 height 29
click at [1041, 222] on li "Виконано" at bounding box center [1046, 221] width 118 height 26
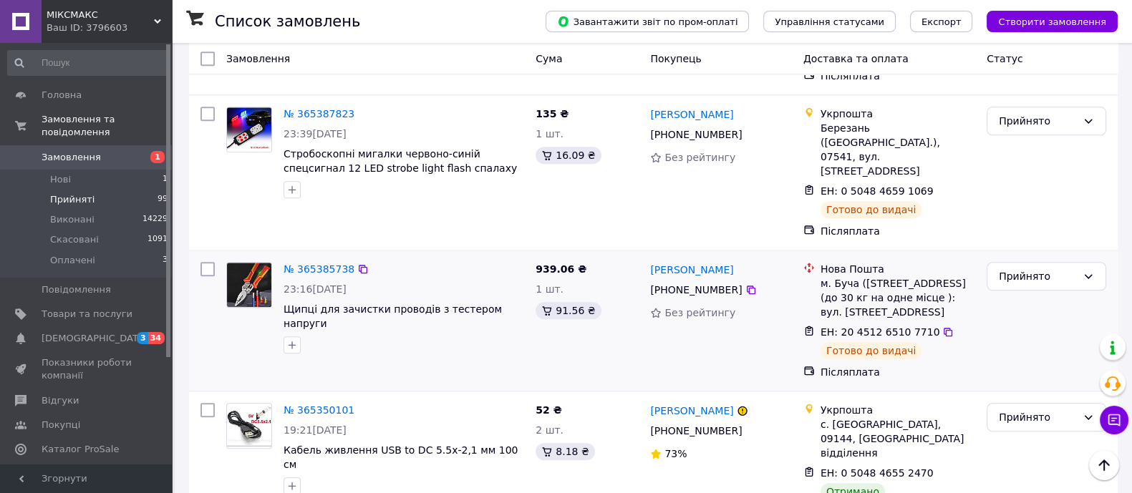
scroll to position [1979, 0]
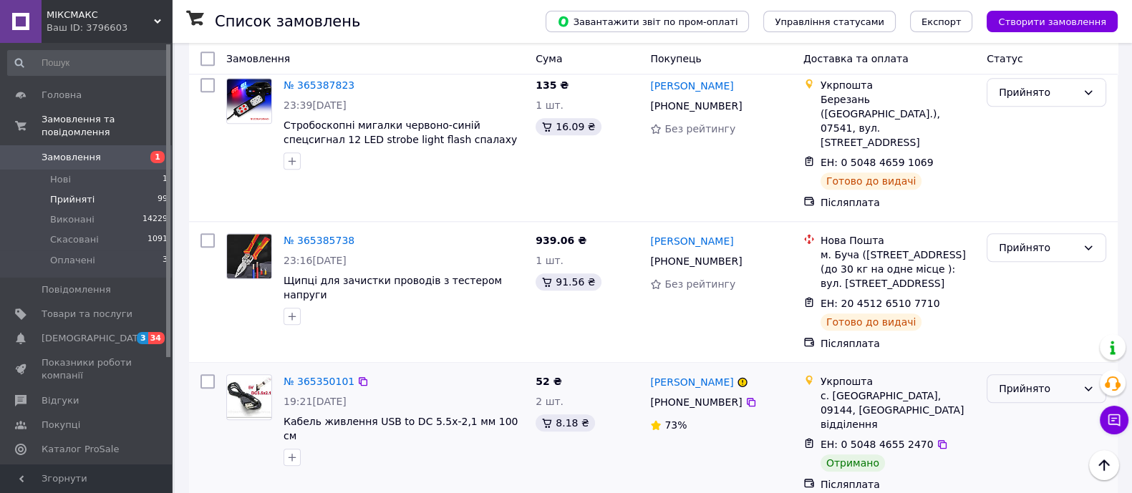
click at [1034, 381] on div "Прийнято" at bounding box center [1037, 389] width 78 height 16
drag, startPoint x: 1038, startPoint y: 231, endPoint x: 1041, endPoint y: 244, distance: 13.2
click at [1039, 240] on li "Виконано" at bounding box center [1046, 249] width 118 height 26
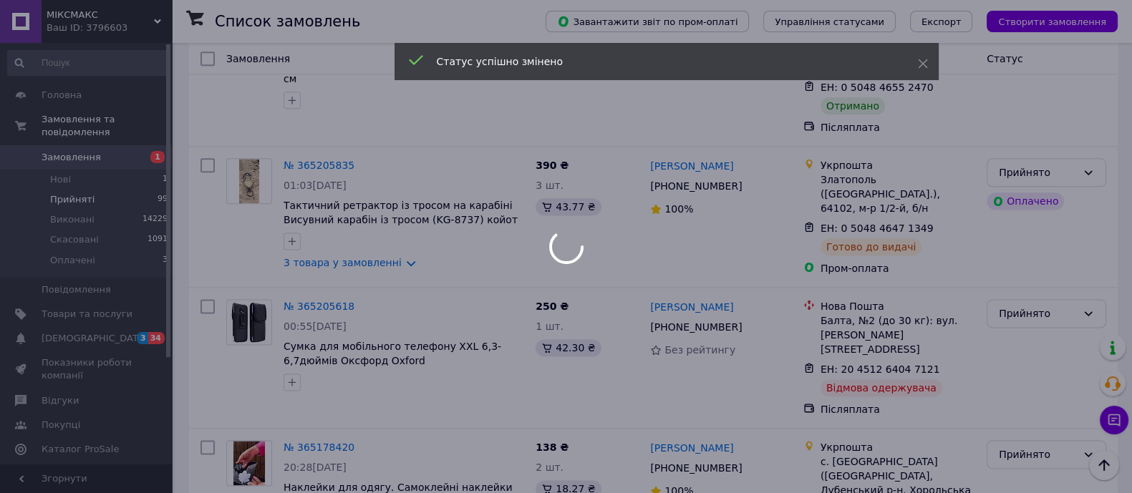
scroll to position [2336, 0]
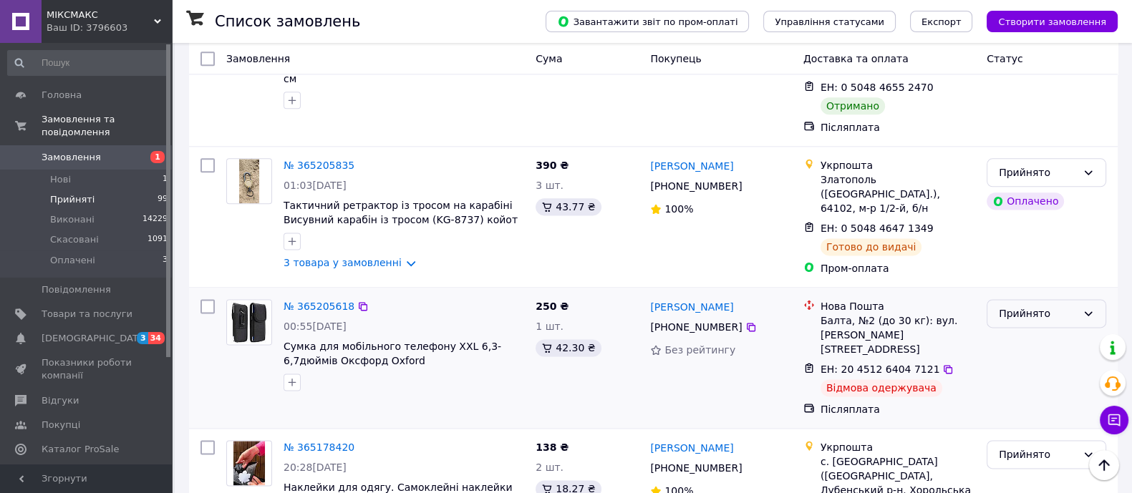
click at [1041, 306] on div "Прийнято" at bounding box center [1037, 314] width 78 height 16
click at [1046, 157] on li "Виконано" at bounding box center [1046, 154] width 118 height 26
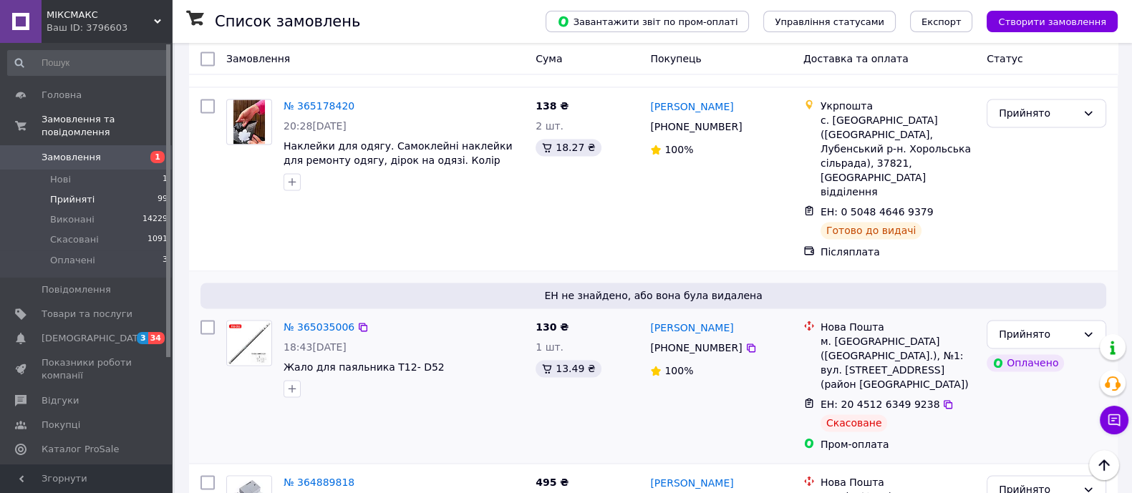
scroll to position [2694, 0]
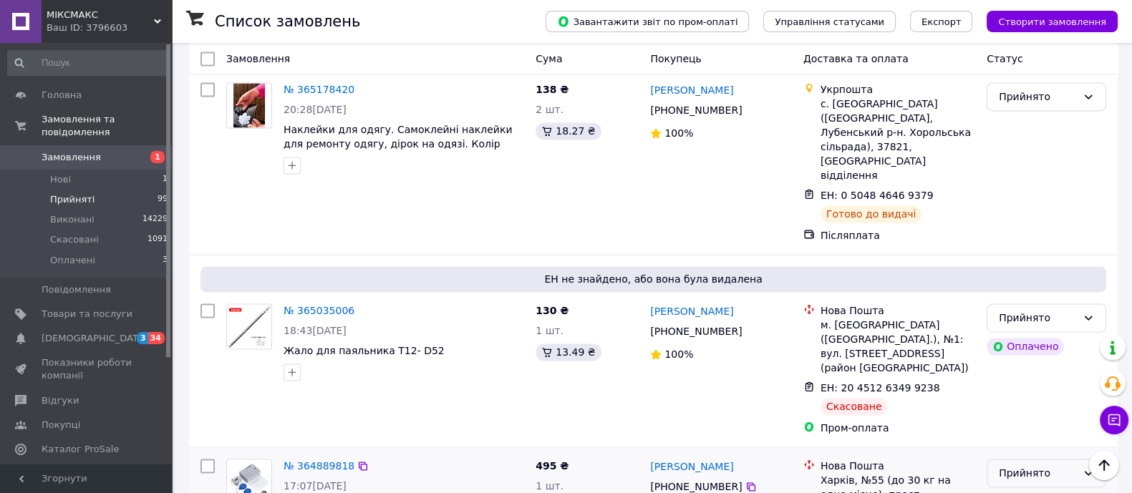
click at [1023, 465] on div "Прийнято" at bounding box center [1037, 473] width 78 height 16
click at [1033, 253] on li "Виконано" at bounding box center [1046, 257] width 118 height 26
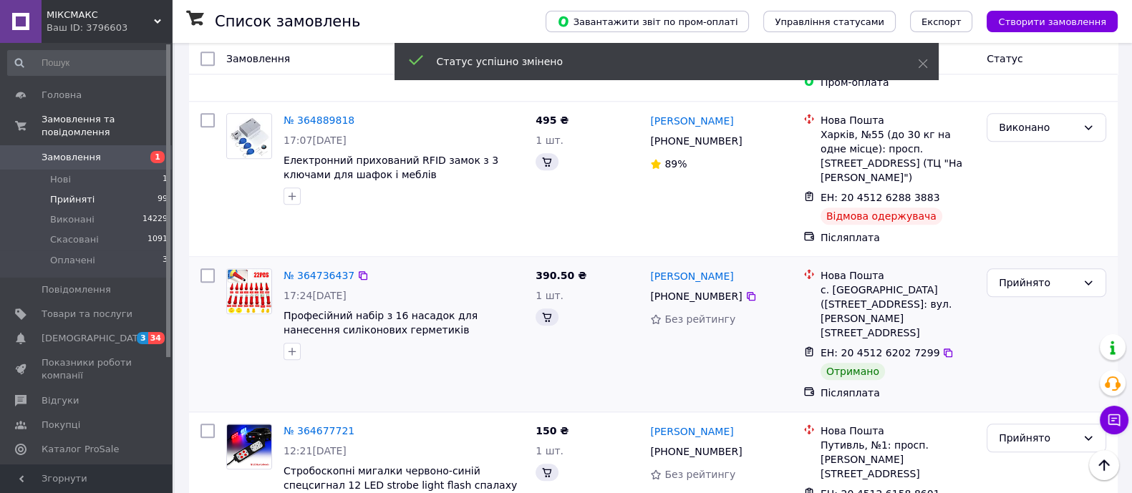
scroll to position [2044, 0]
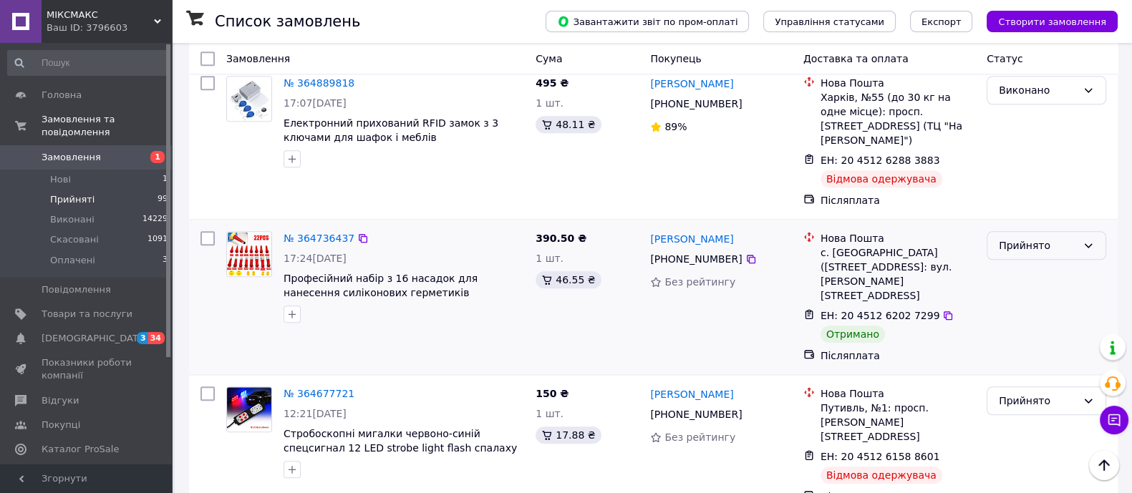
click at [1027, 238] on div "Прийнято" at bounding box center [1037, 246] width 78 height 16
click at [1035, 124] on li "Виконано" at bounding box center [1046, 129] width 118 height 26
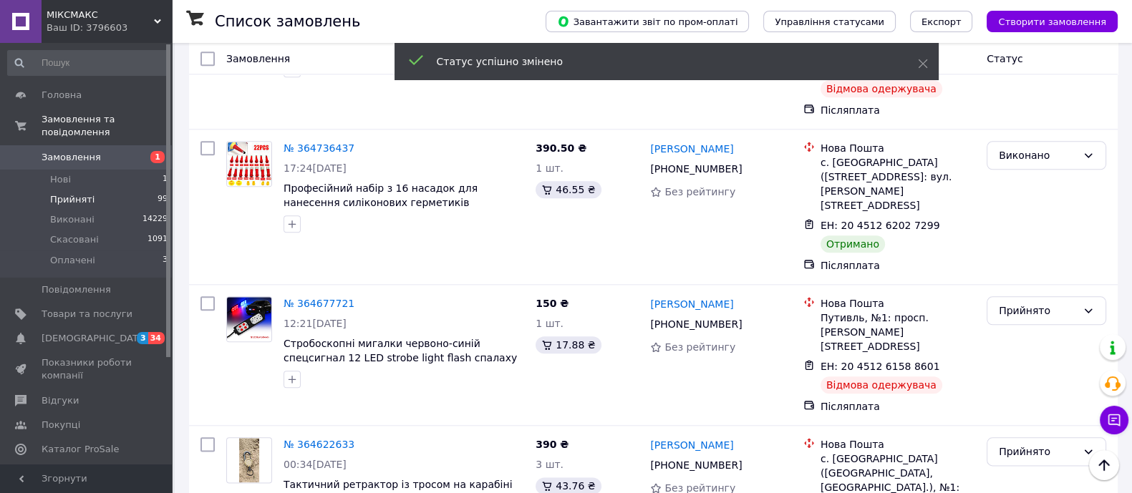
scroll to position [2134, 0]
click at [1023, 444] on div "Прийнято" at bounding box center [1037, 452] width 78 height 16
click at [1021, 305] on li "Виконано" at bounding box center [1046, 307] width 118 height 26
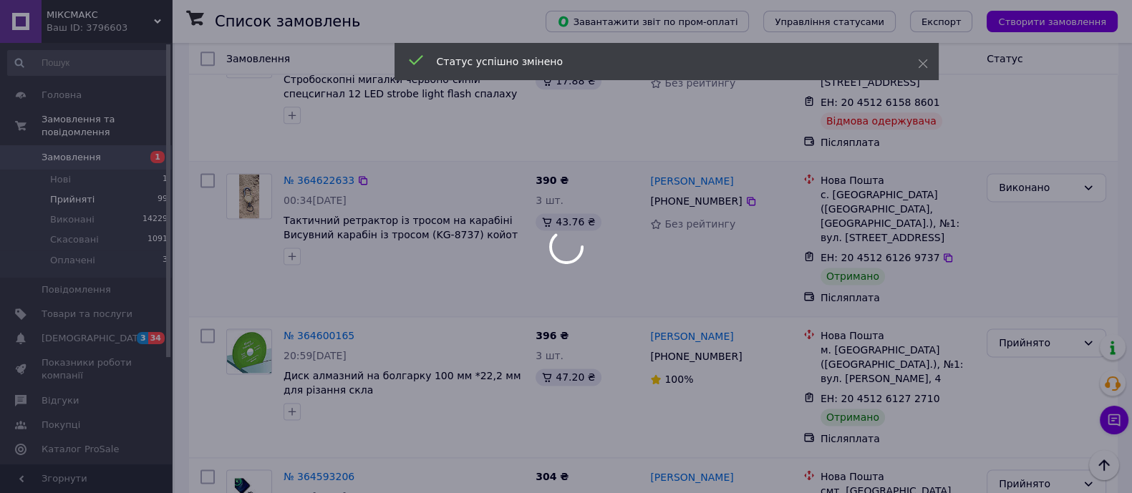
scroll to position [2402, 0]
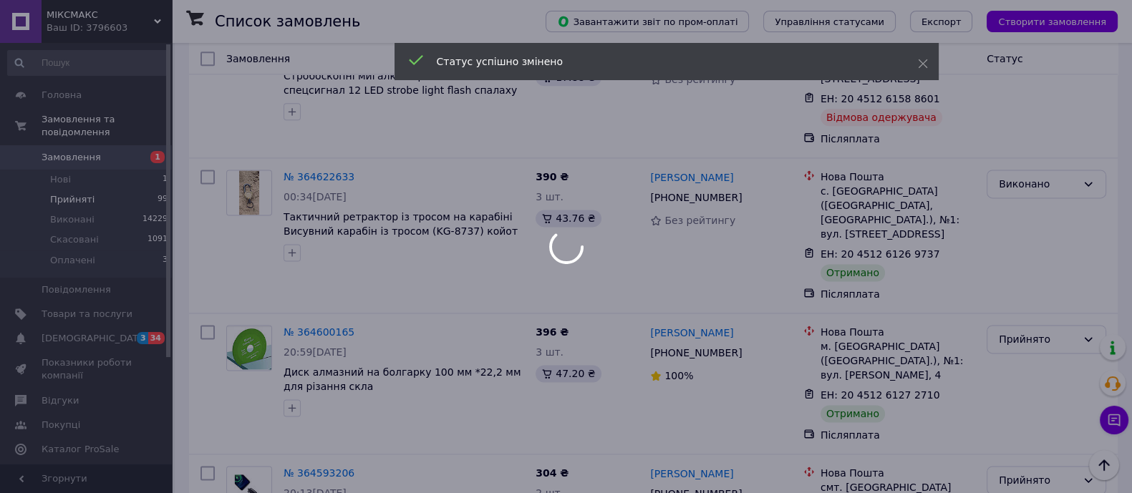
click at [1034, 331] on div "Прийнято" at bounding box center [1037, 339] width 78 height 16
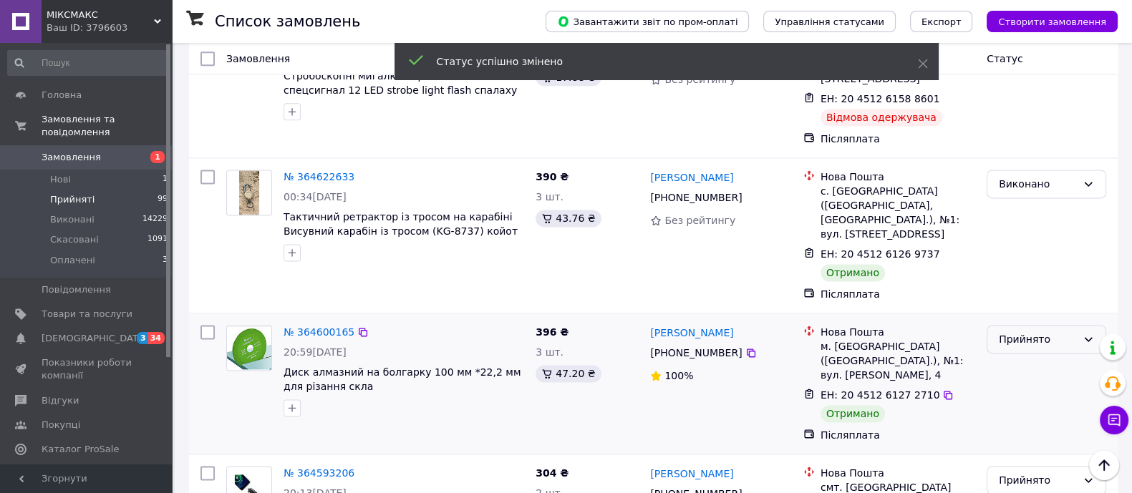
click at [1034, 331] on div "Прийнято" at bounding box center [1037, 339] width 78 height 16
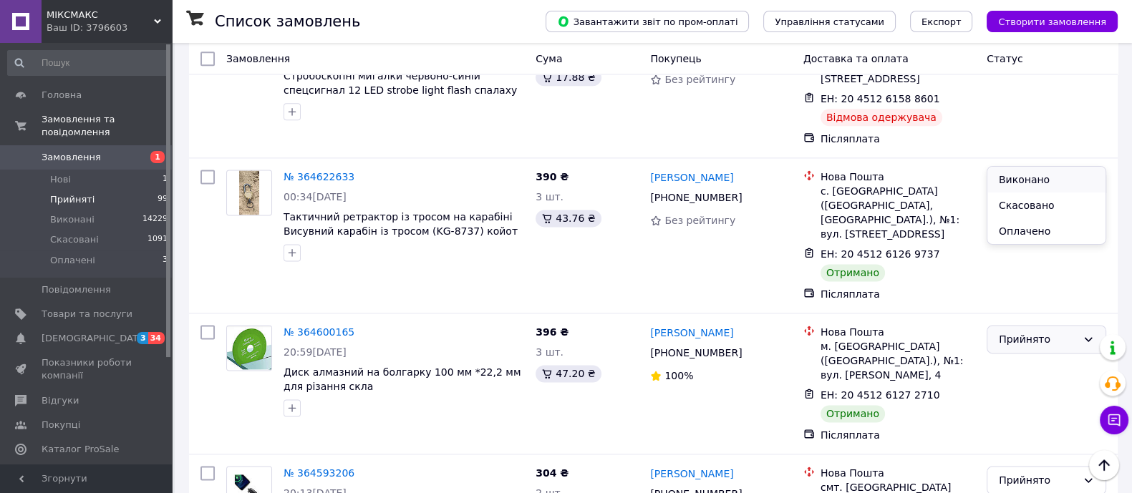
click at [1041, 175] on li "Виконано" at bounding box center [1046, 180] width 118 height 26
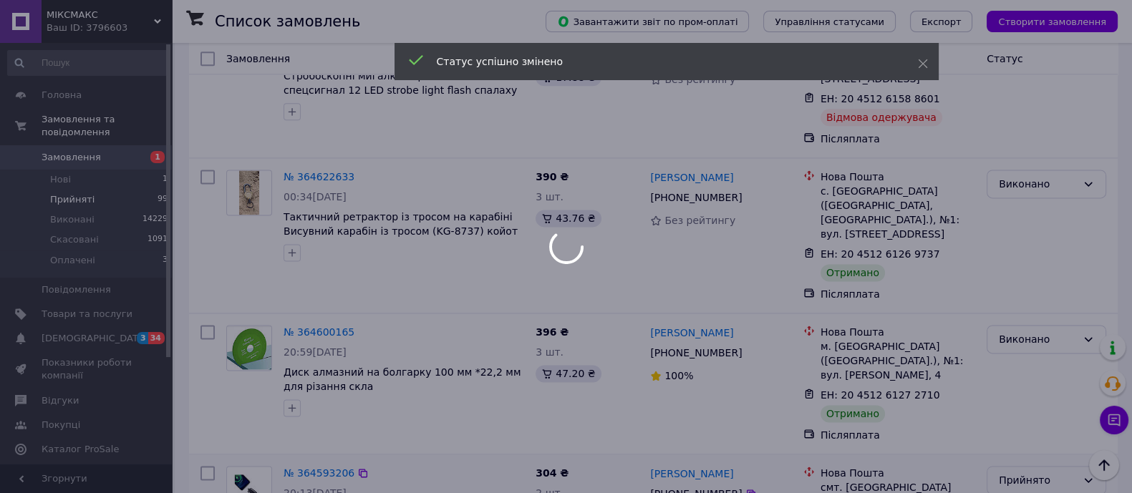
click at [1028, 472] on div "Прийнято" at bounding box center [1037, 480] width 78 height 16
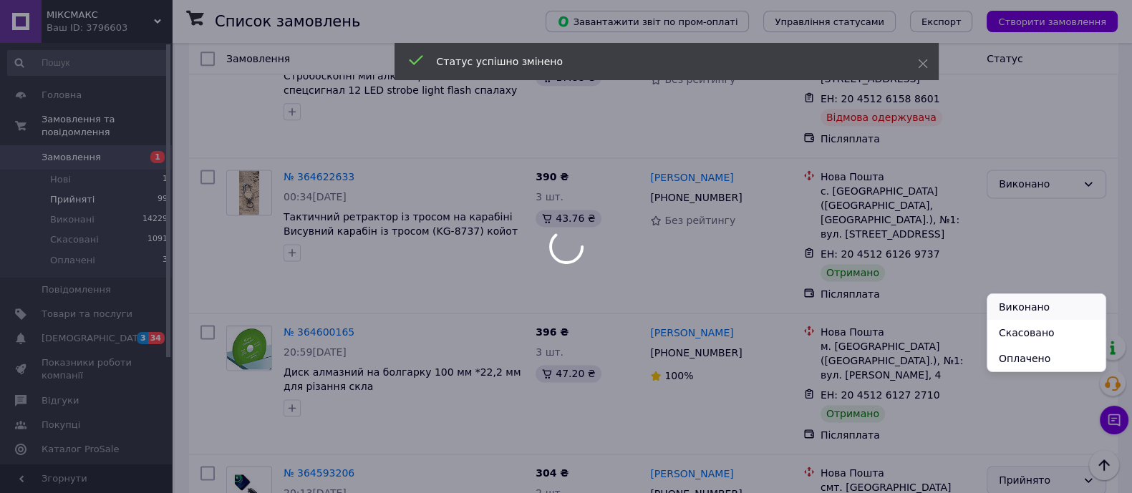
click at [1031, 307] on li "Виконано" at bounding box center [1046, 307] width 118 height 26
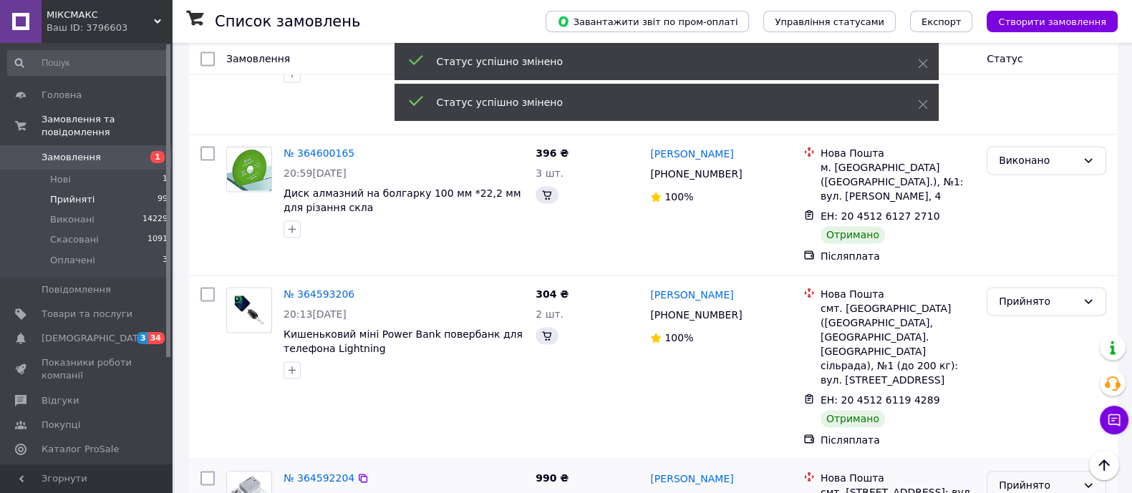
scroll to position [2581, 0]
click at [1028, 477] on div "Прийнято" at bounding box center [1037, 485] width 78 height 16
click at [1034, 281] on li "Виконано" at bounding box center [1046, 284] width 118 height 26
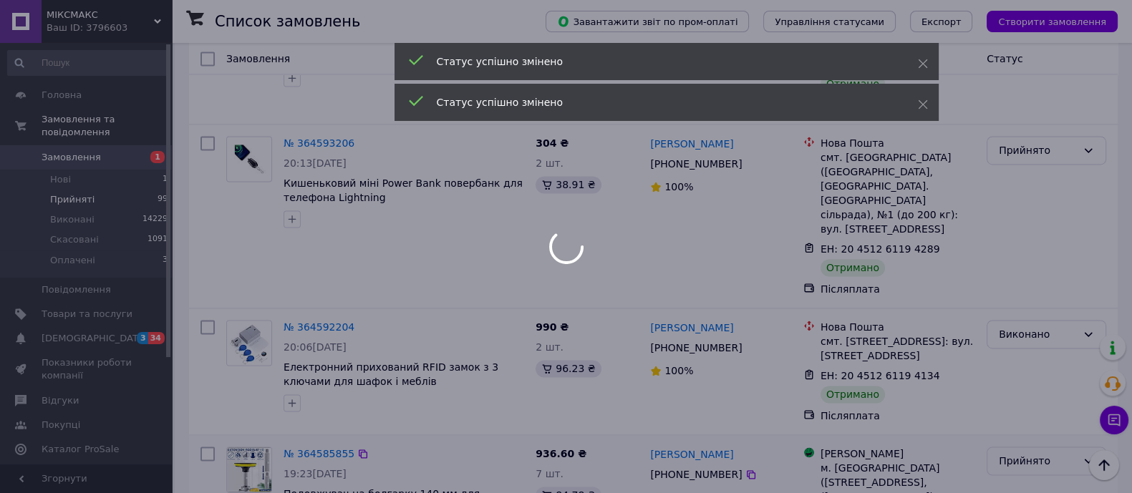
scroll to position [2760, 0]
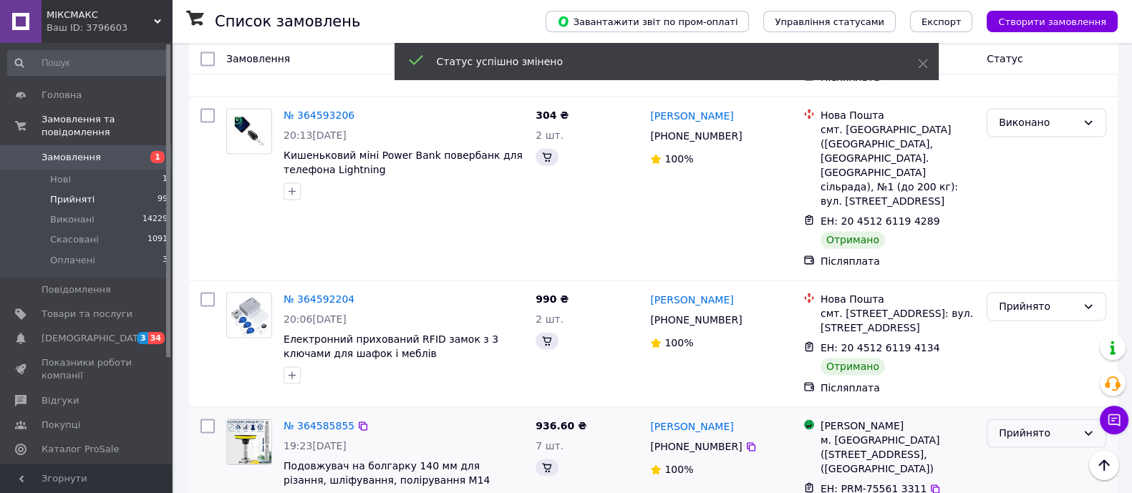
click at [1041, 425] on div "Прийнято" at bounding box center [1037, 433] width 78 height 16
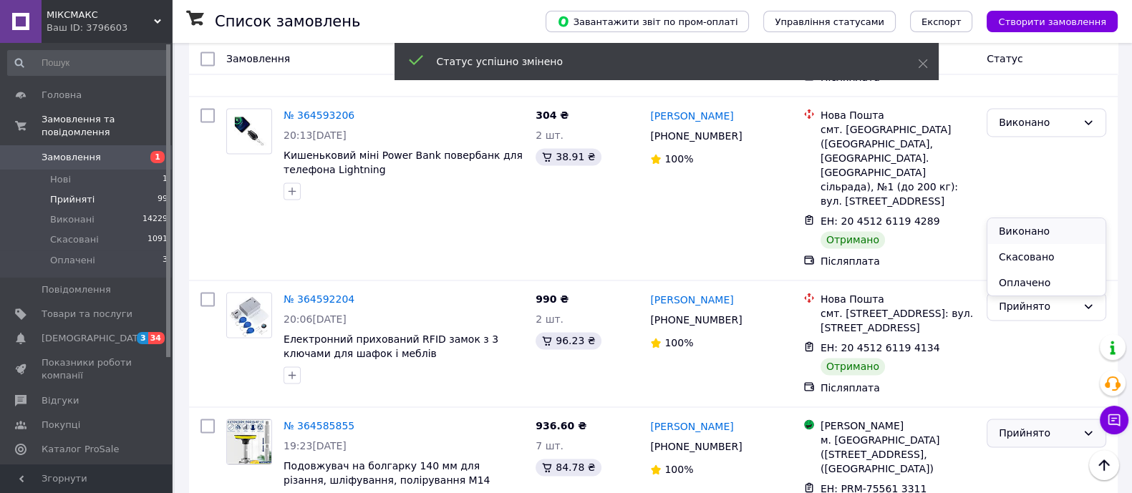
click at [1035, 236] on li "Виконано" at bounding box center [1046, 231] width 118 height 26
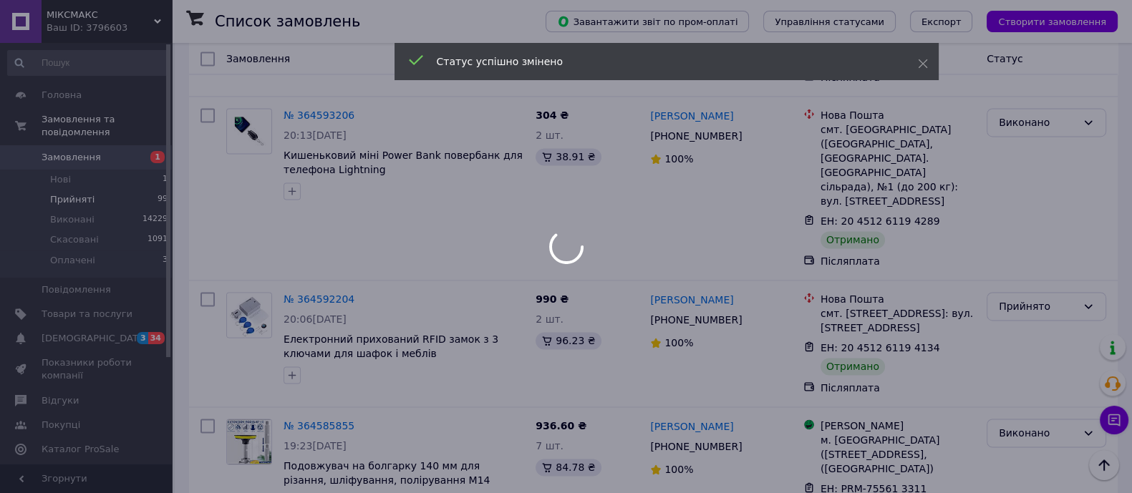
click at [1025, 350] on div at bounding box center [566, 246] width 1132 height 493
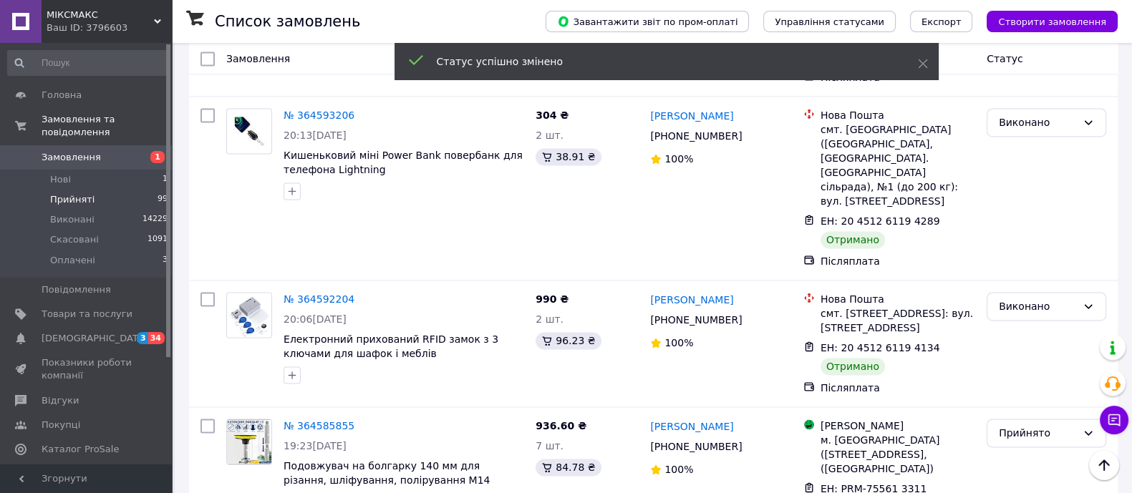
click at [1026, 376] on li "Виконано" at bounding box center [1046, 372] width 118 height 26
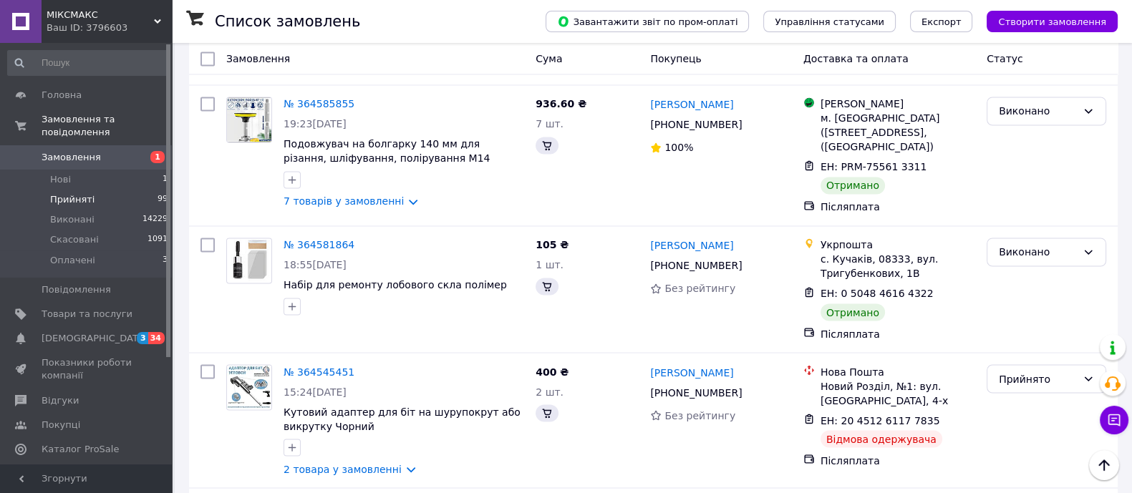
scroll to position [3297, 0]
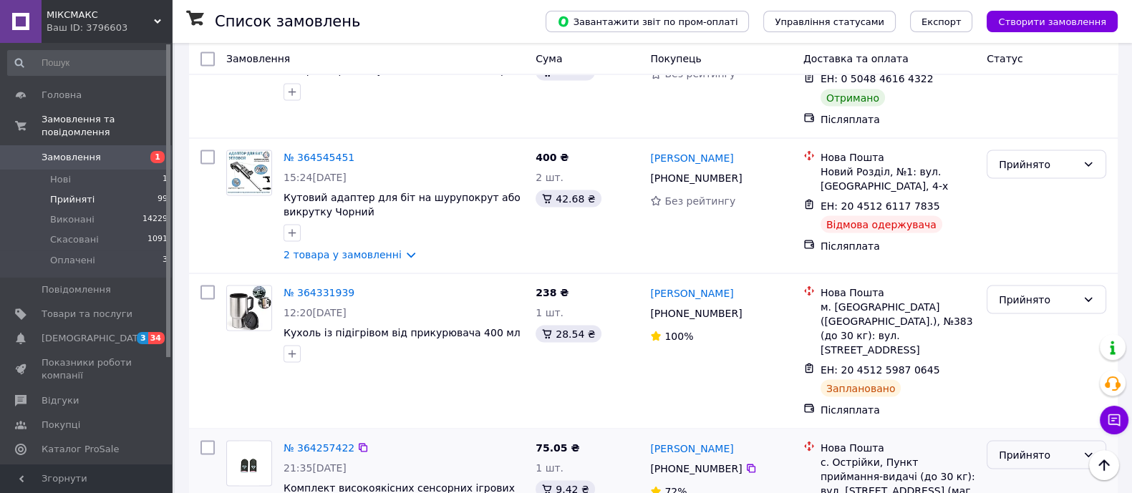
click at [1032, 447] on div "Прийнято" at bounding box center [1037, 455] width 78 height 16
click at [1034, 238] on li "Виконано" at bounding box center [1046, 240] width 118 height 26
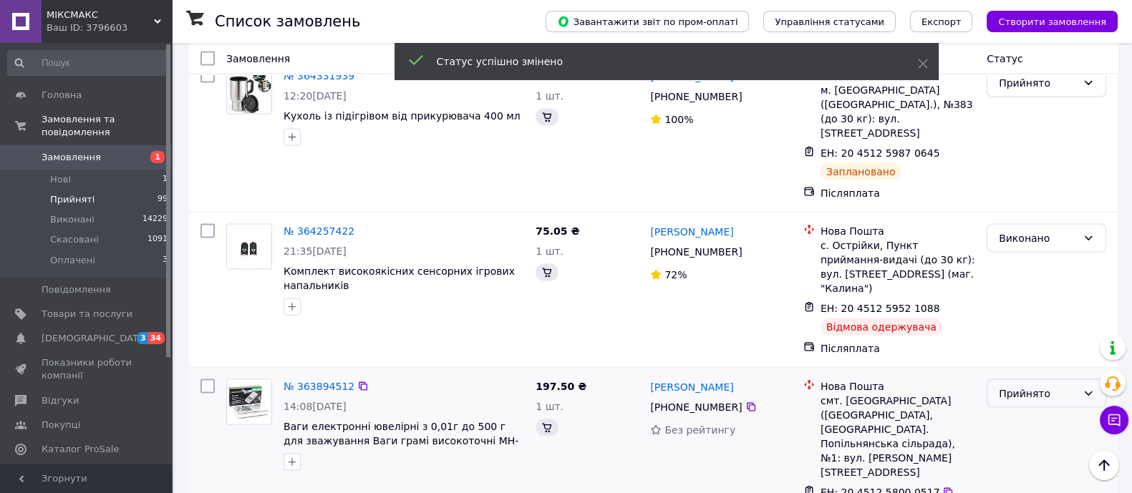
scroll to position [3475, 0]
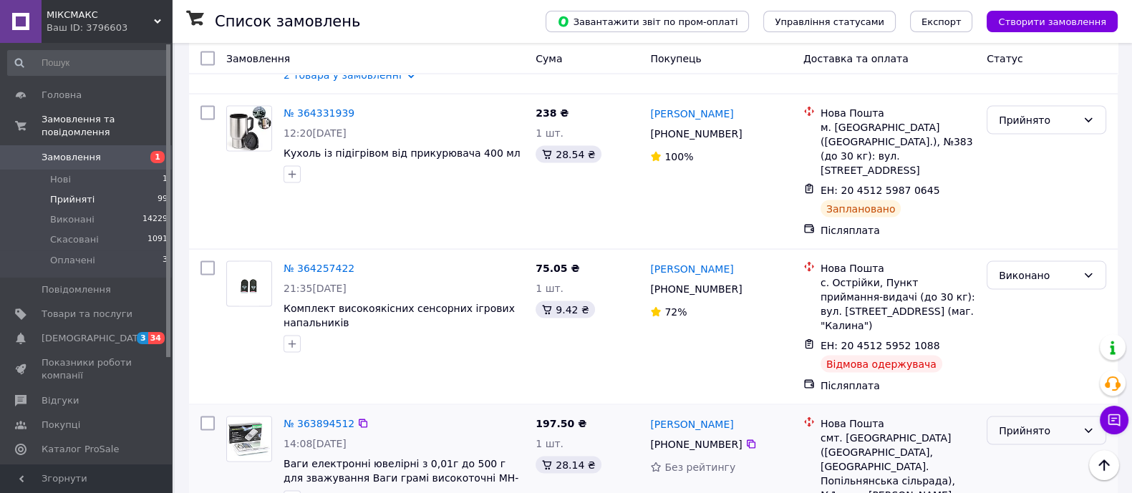
click at [1034, 423] on div "Прийнято" at bounding box center [1037, 431] width 78 height 16
click at [1031, 203] on li "Виконано" at bounding box center [1046, 202] width 118 height 26
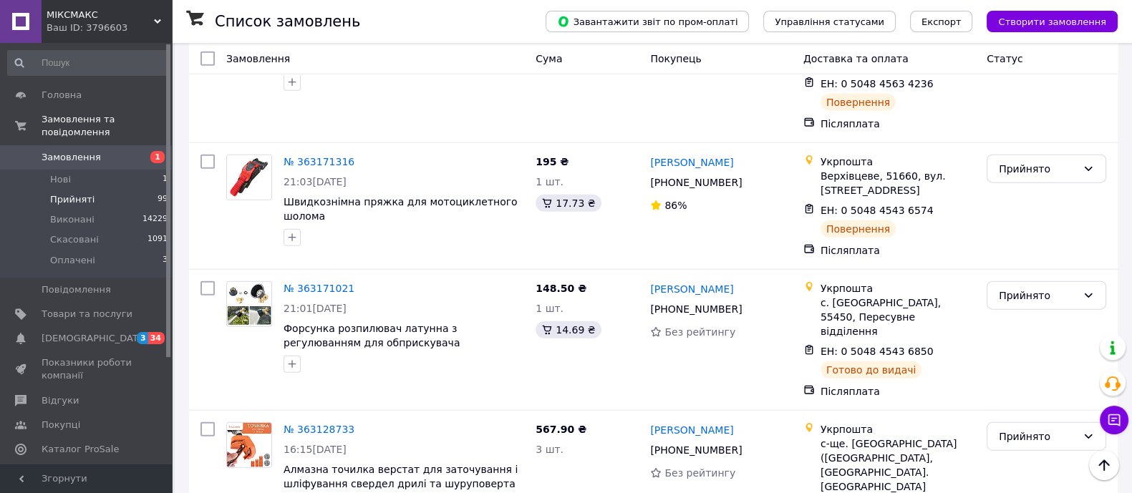
scroll to position [4191, 0]
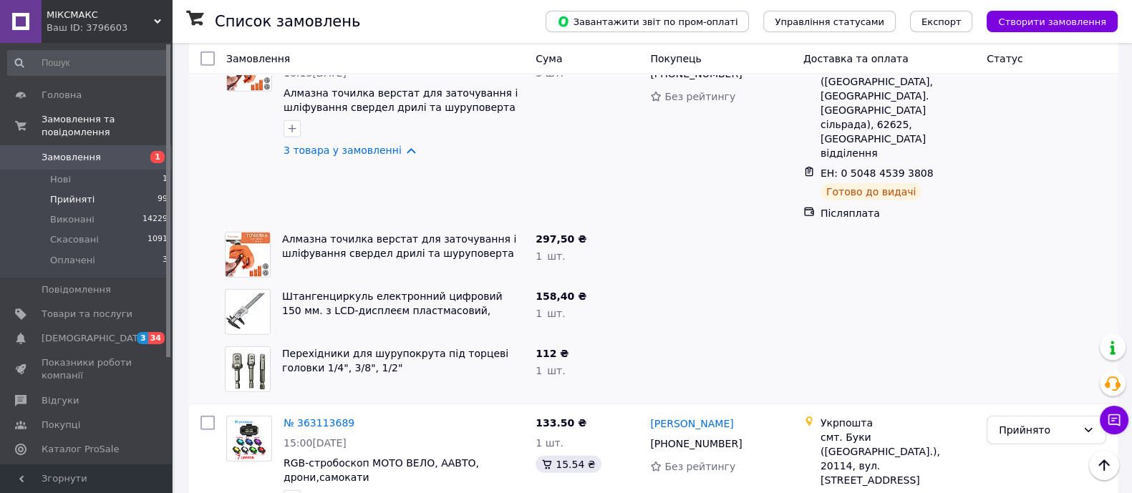
scroll to position [4639, 0]
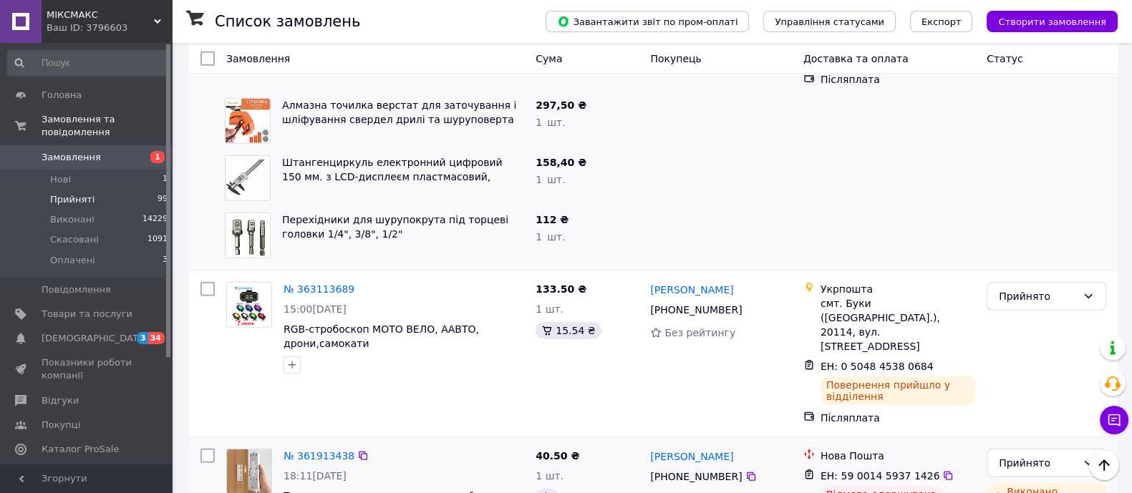
scroll to position [4817, 0]
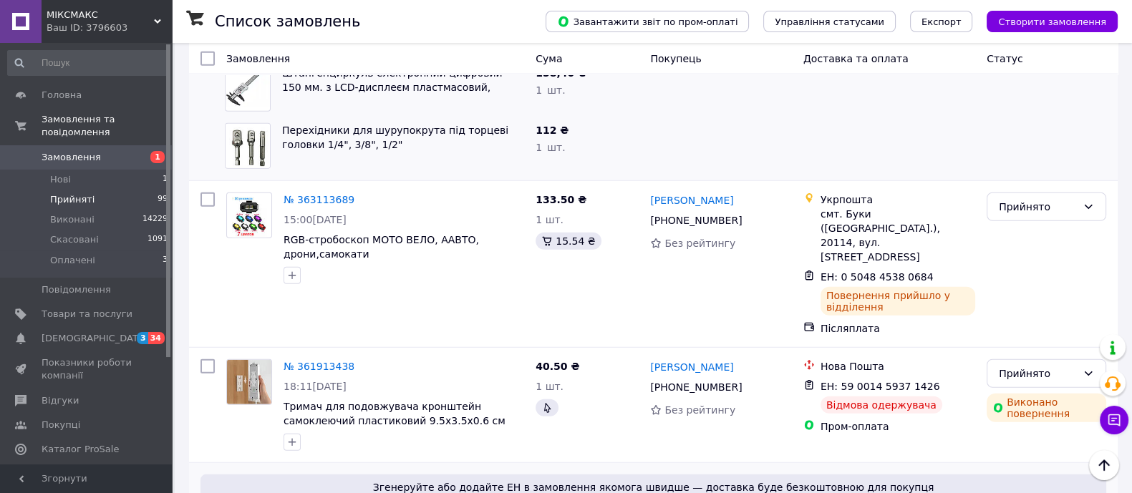
click at [1077, 172] on li "Виконано" at bounding box center [1046, 168] width 118 height 26
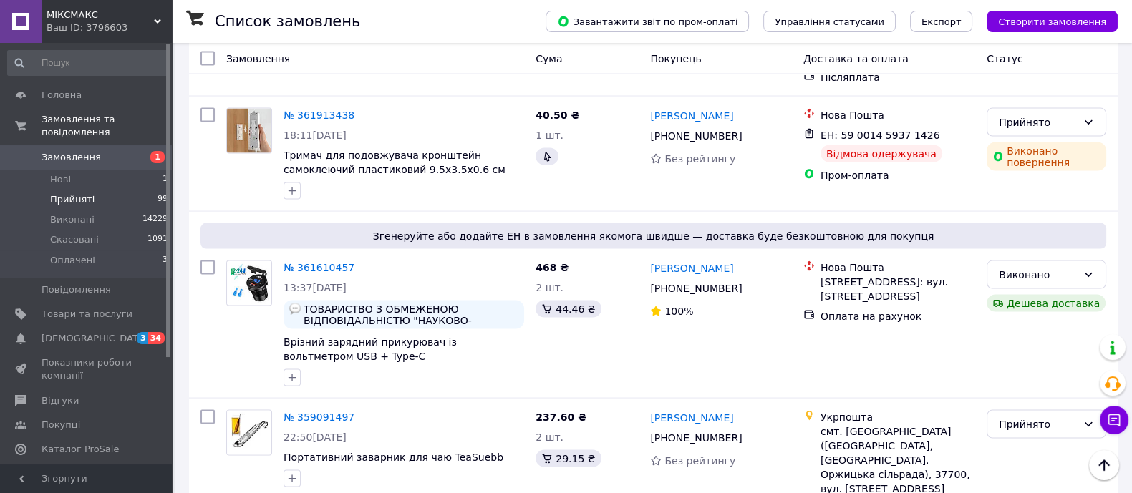
scroll to position [3545, 0]
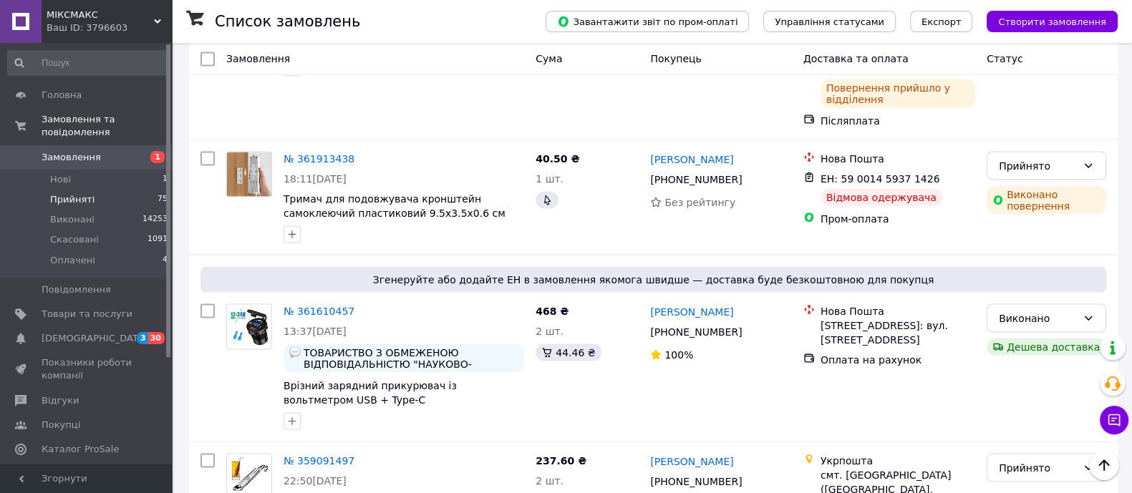
scroll to position [3373, 0]
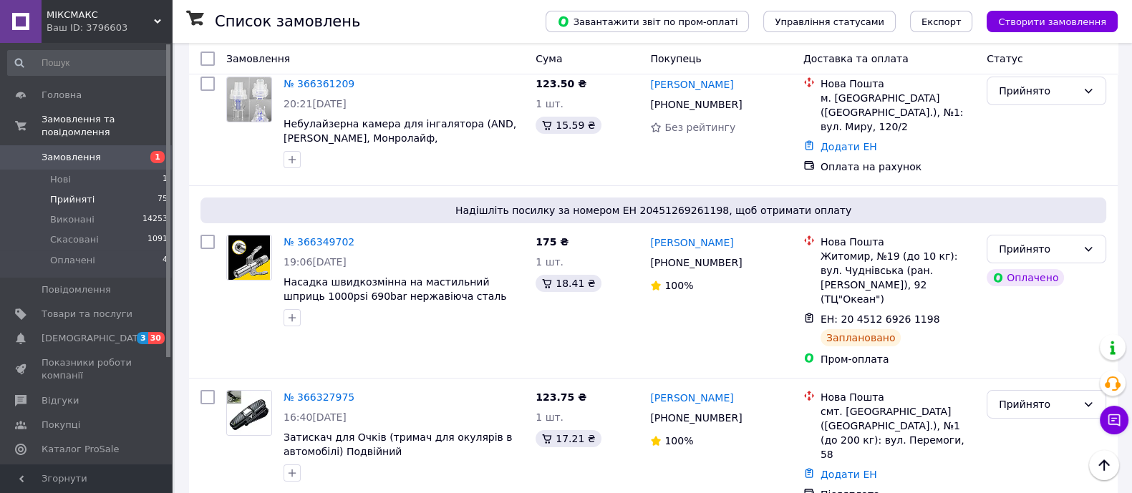
scroll to position [178, 0]
